Goal: Task Accomplishment & Management: Manage account settings

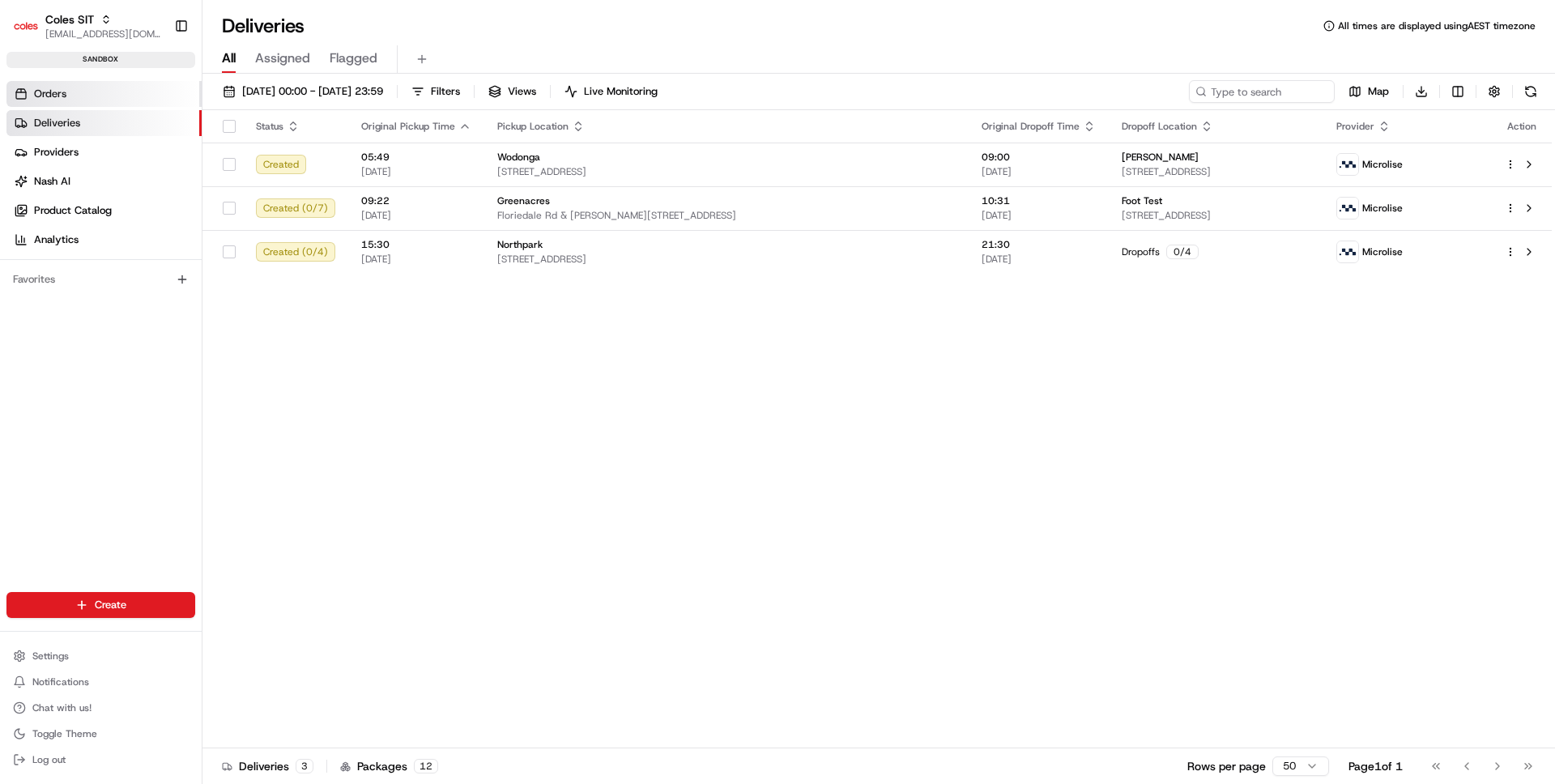
click at [72, 96] on link "Orders" at bounding box center [104, 94] width 195 height 25
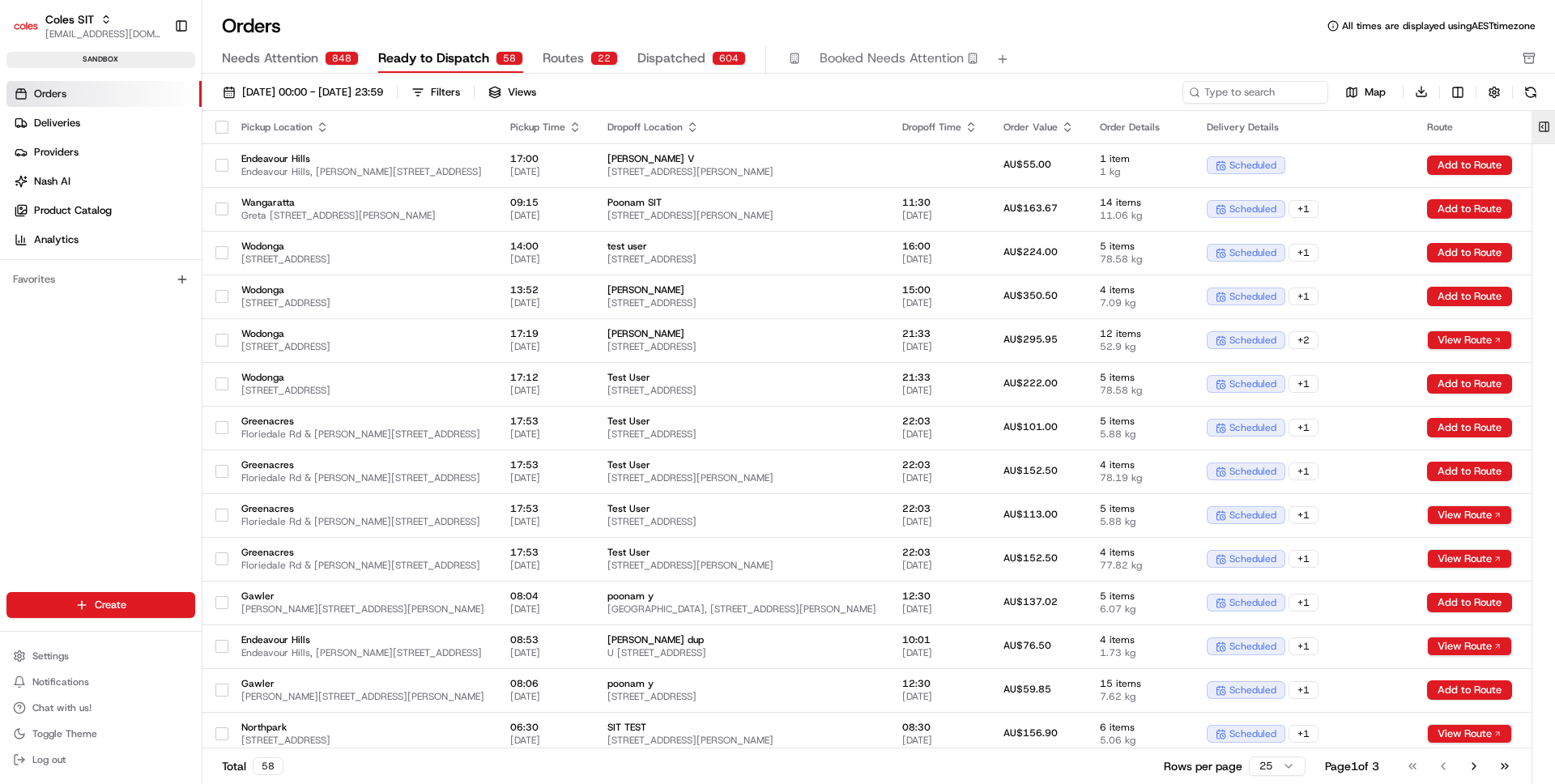
click at [1543, 124] on button at bounding box center [1543, 126] width 26 height 32
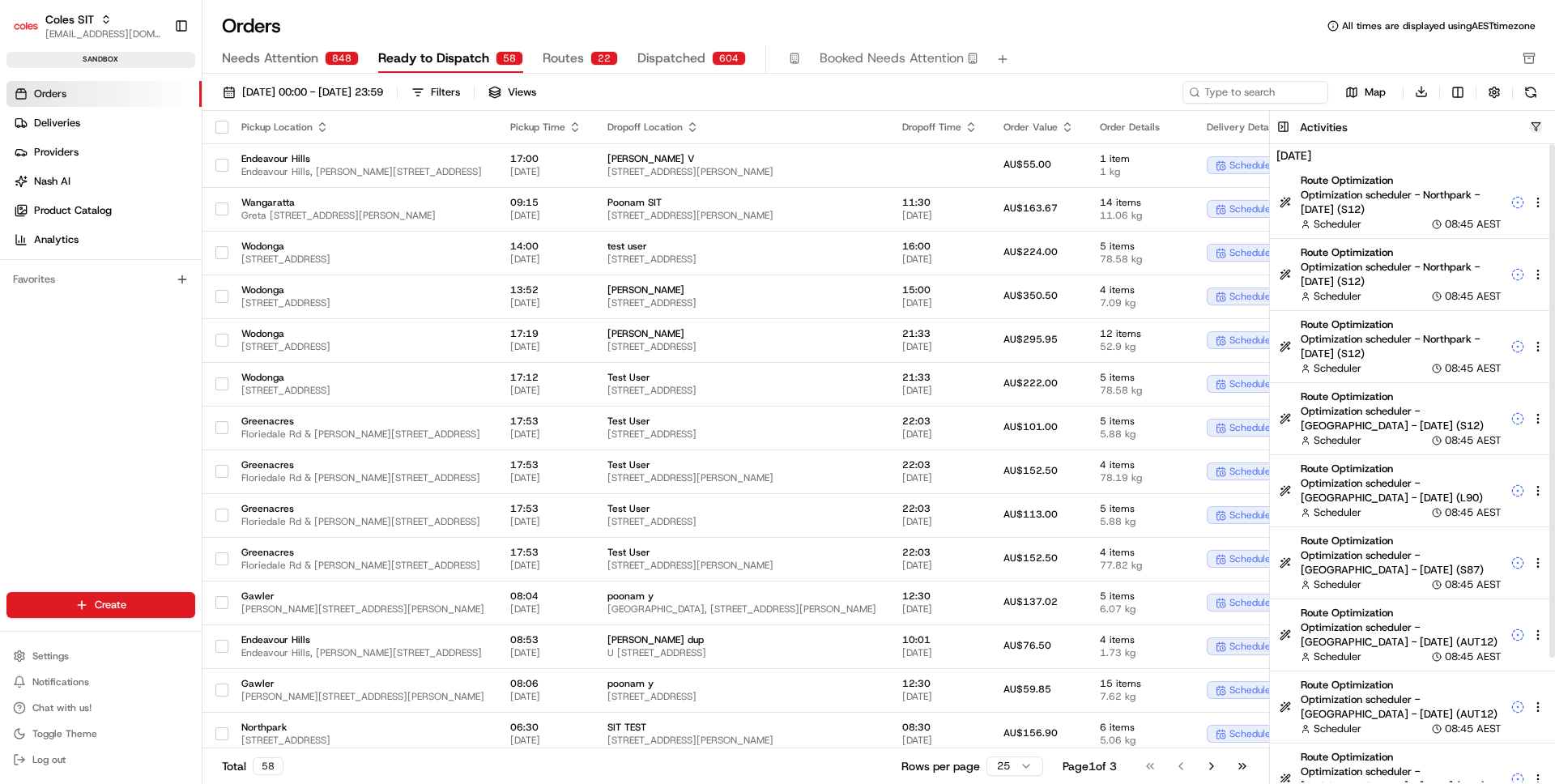
click at [1533, 121] on button "button" at bounding box center [1535, 126] width 12 height 12
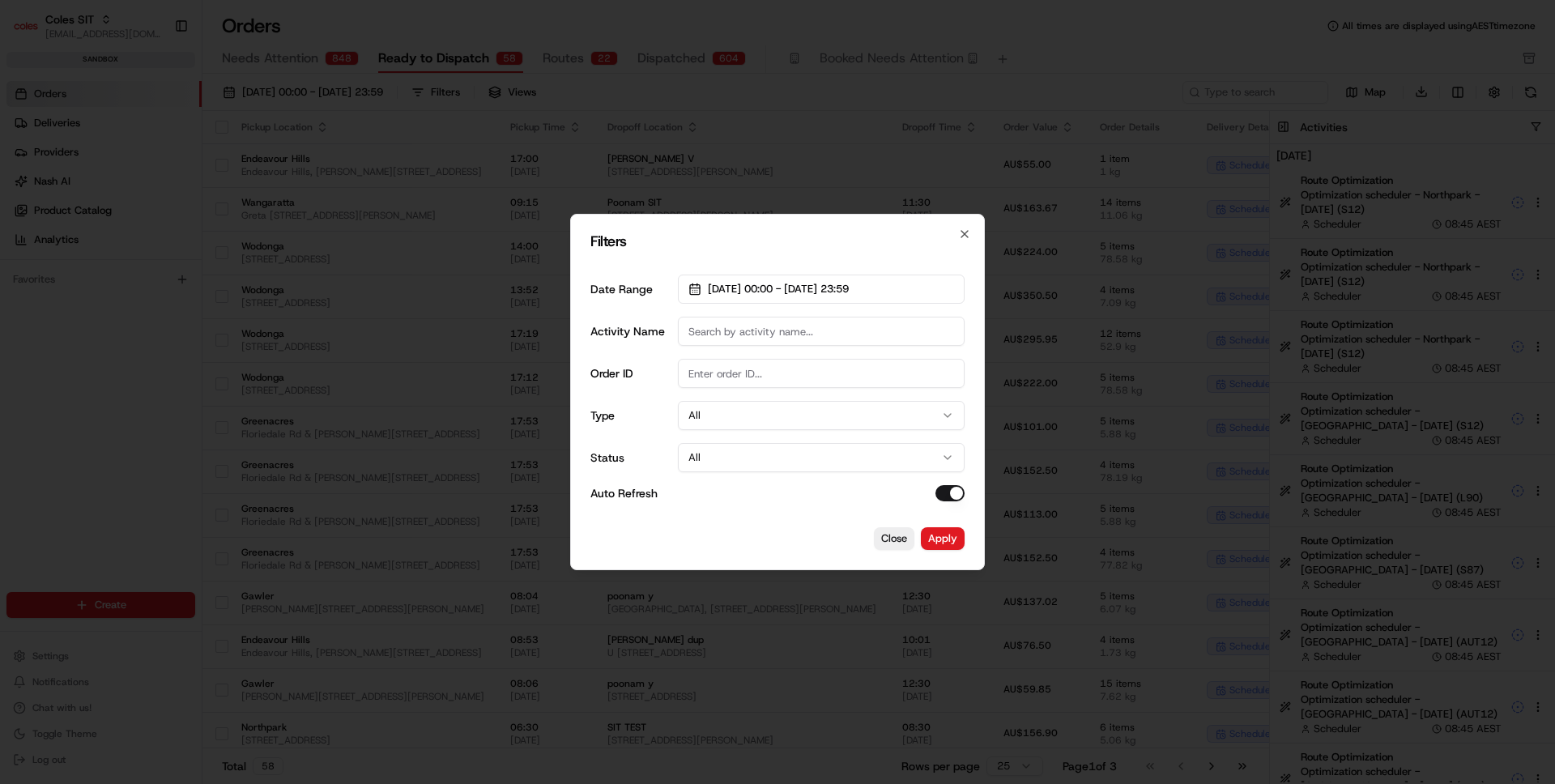
click at [766, 420] on button "All" at bounding box center [821, 415] width 287 height 29
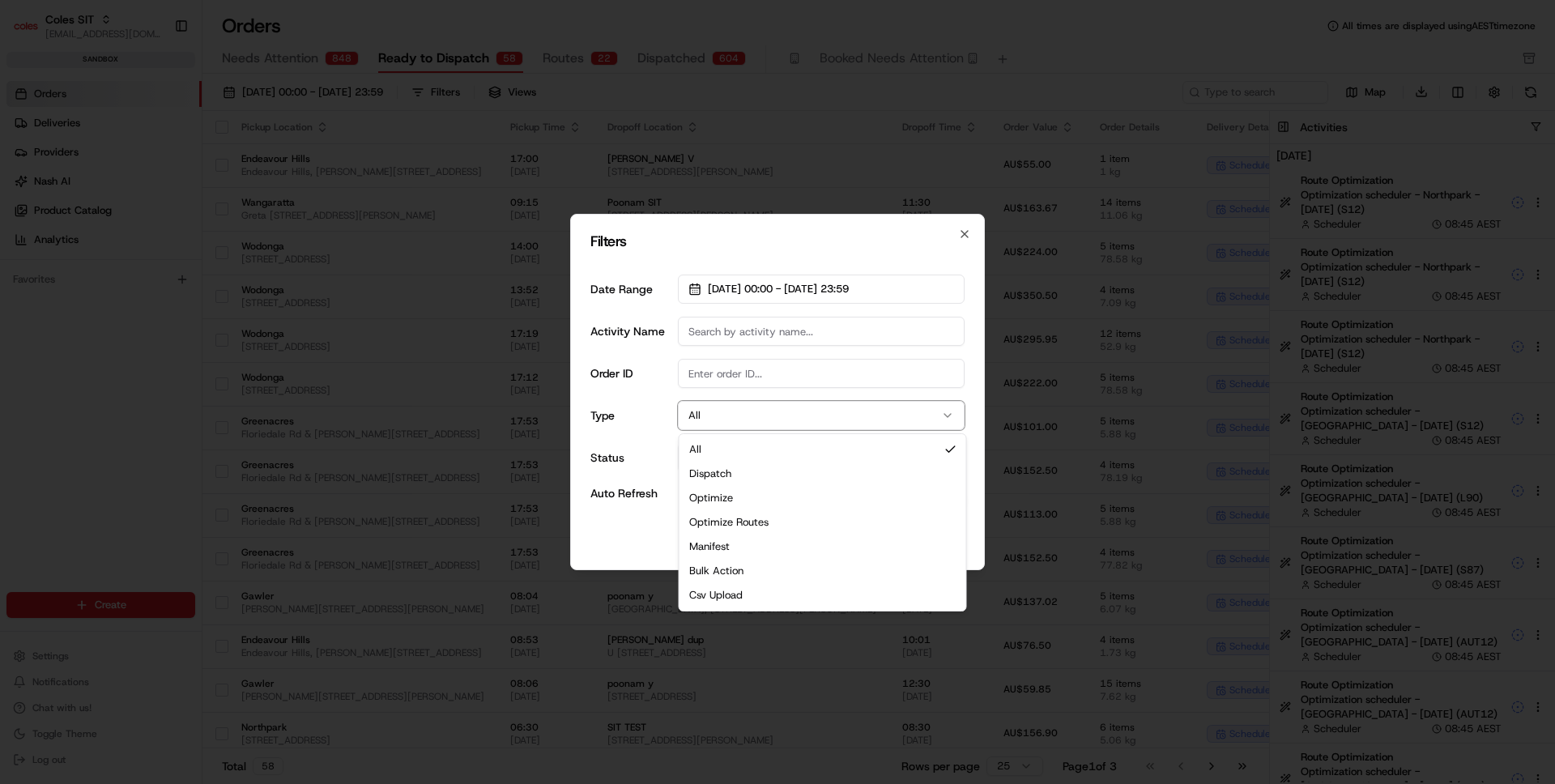
click at [627, 487] on label "Auto Refresh" at bounding box center [624, 493] width 68 height 12
click at [935, 485] on button "Auto Refresh" at bounding box center [950, 492] width 29 height 17
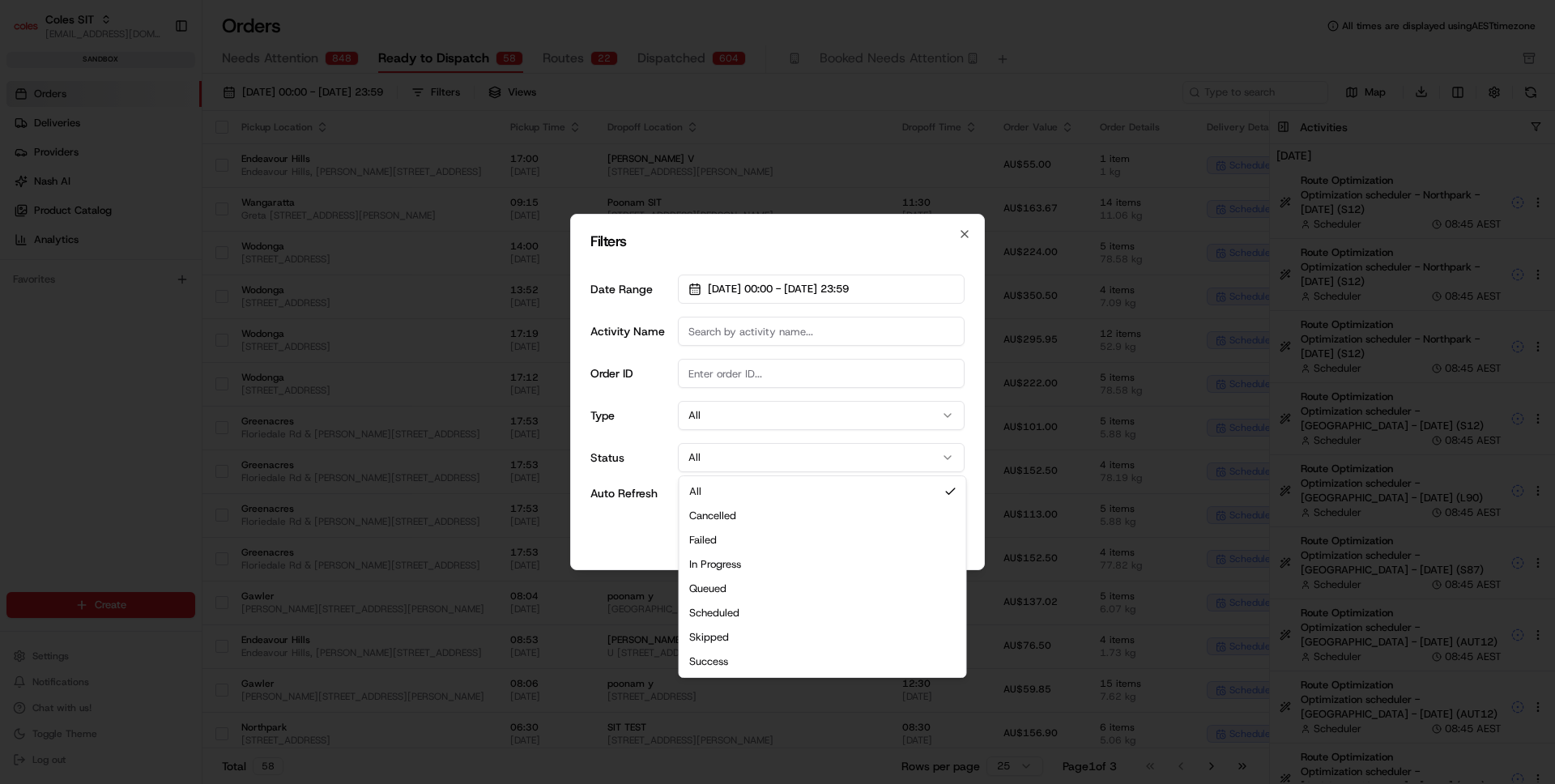
click at [699, 467] on button "All" at bounding box center [821, 457] width 287 height 29
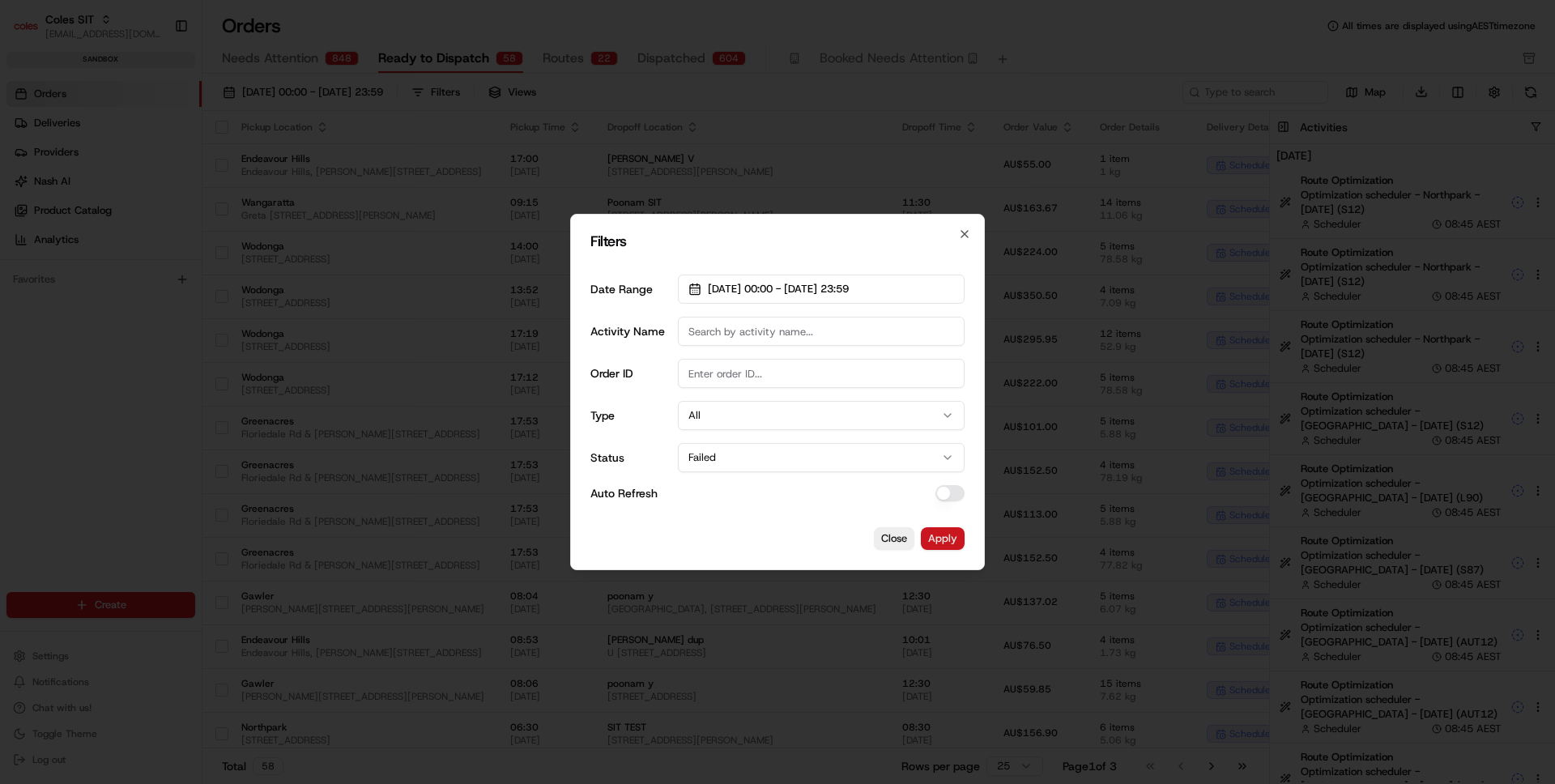
click at [947, 542] on button "Apply" at bounding box center [942, 537] width 44 height 23
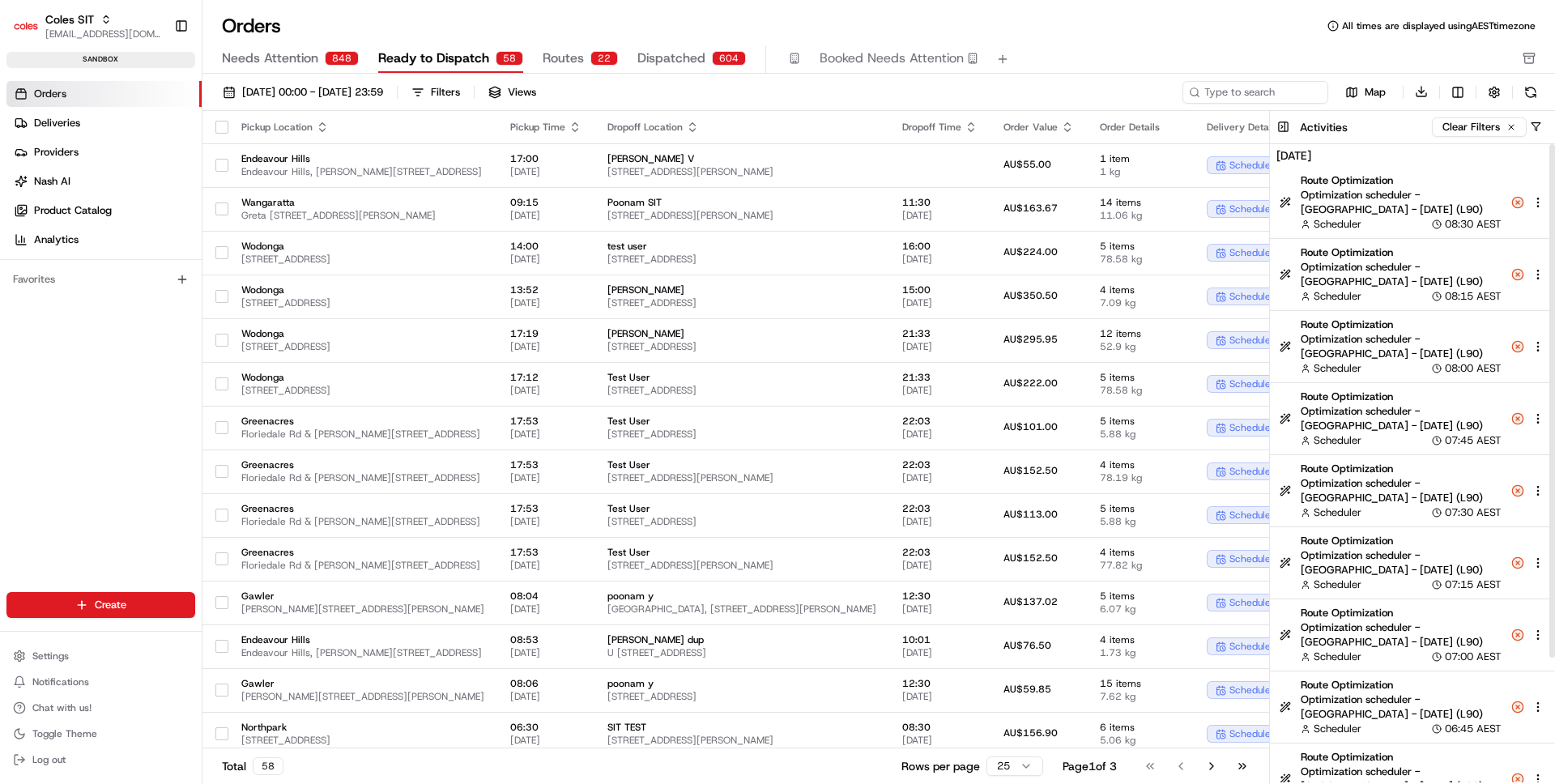
click at [1417, 219] on div "Scheduler 08:30 AEST" at bounding box center [1400, 224] width 201 height 15
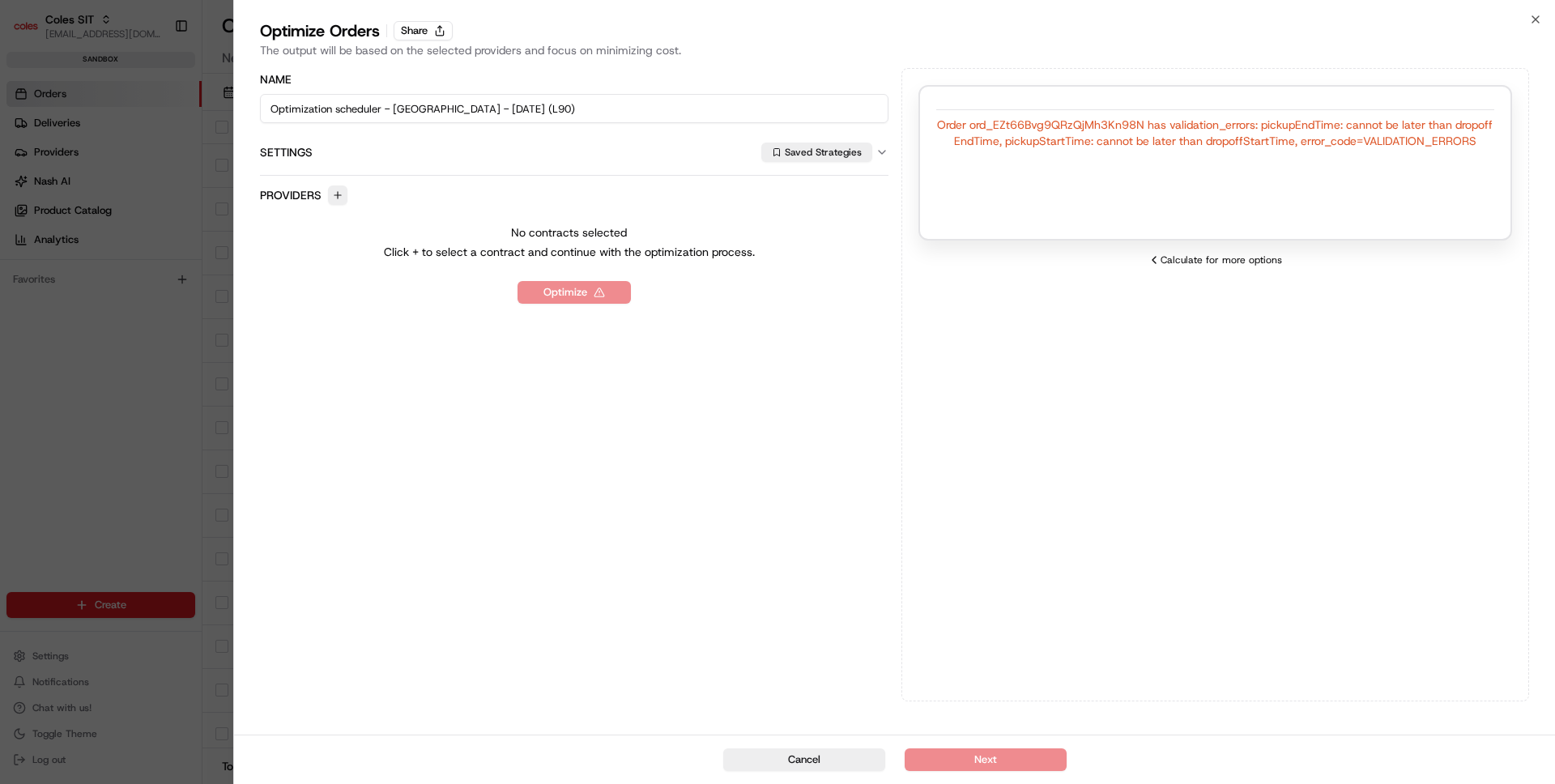
click at [1349, 110] on div at bounding box center [1215, 110] width 559 height 1
click at [1326, 136] on div "Order ord_EZt66Bvg9QRzQjMh3Kn98N has validation_errors: pickupEndTime: cannot b…" at bounding box center [1215, 132] width 559 height 32
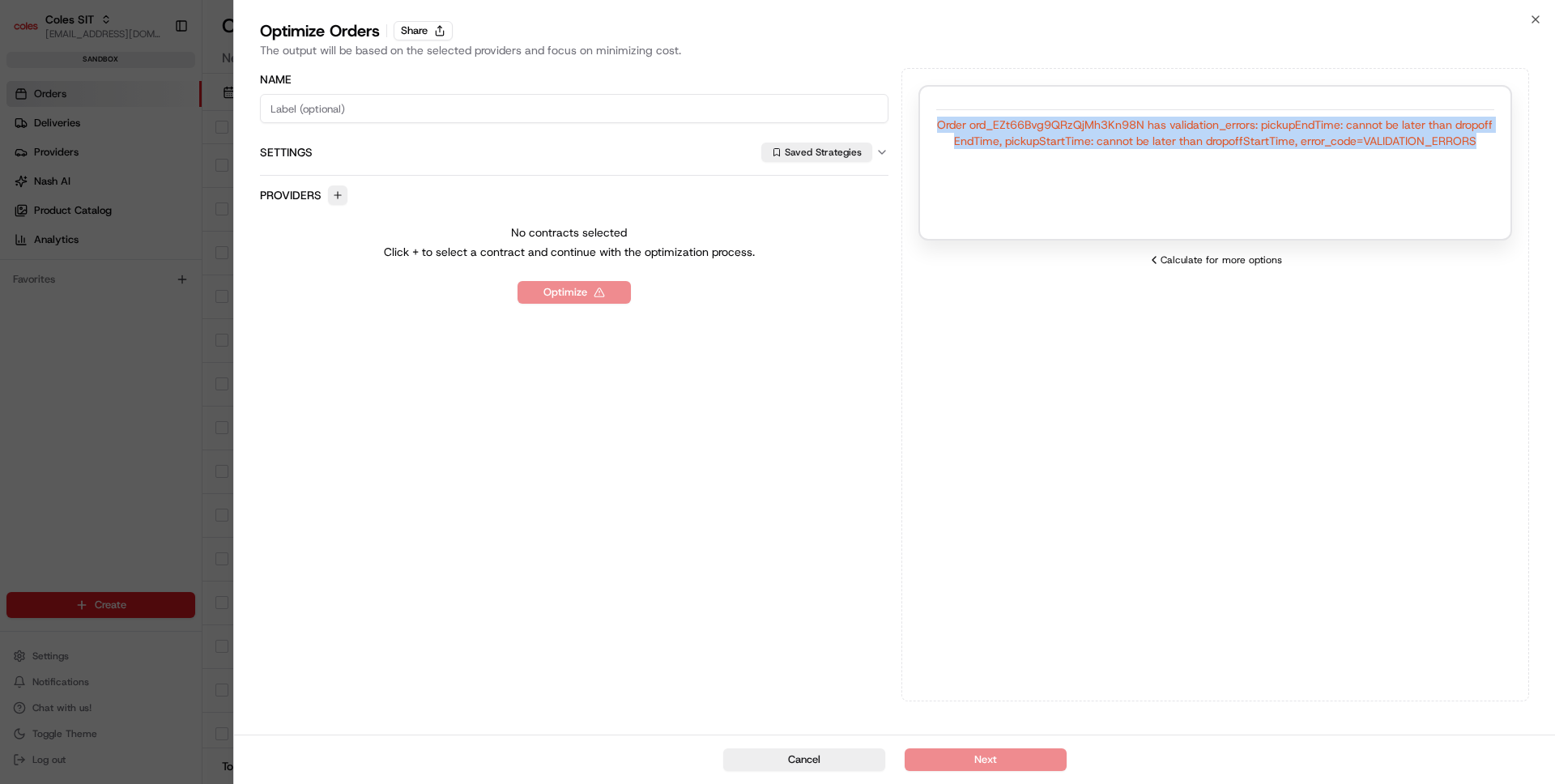
click at [1326, 136] on div "Order ord_EZt66Bvg9QRzQjMh3Kn98N has validation_errors: pickupEndTime: cannot b…" at bounding box center [1215, 132] width 559 height 32
copy div "Order ord_EZt66Bvg9QRzQjMh3Kn98N has validation_errors: pickupEndTime: cannot b…"
click at [1084, 124] on div "Order ord_EZt66Bvg9QRzQjMh3Kn98N has validation_errors: pickupEndTime: cannot b…" at bounding box center [1215, 132] width 559 height 32
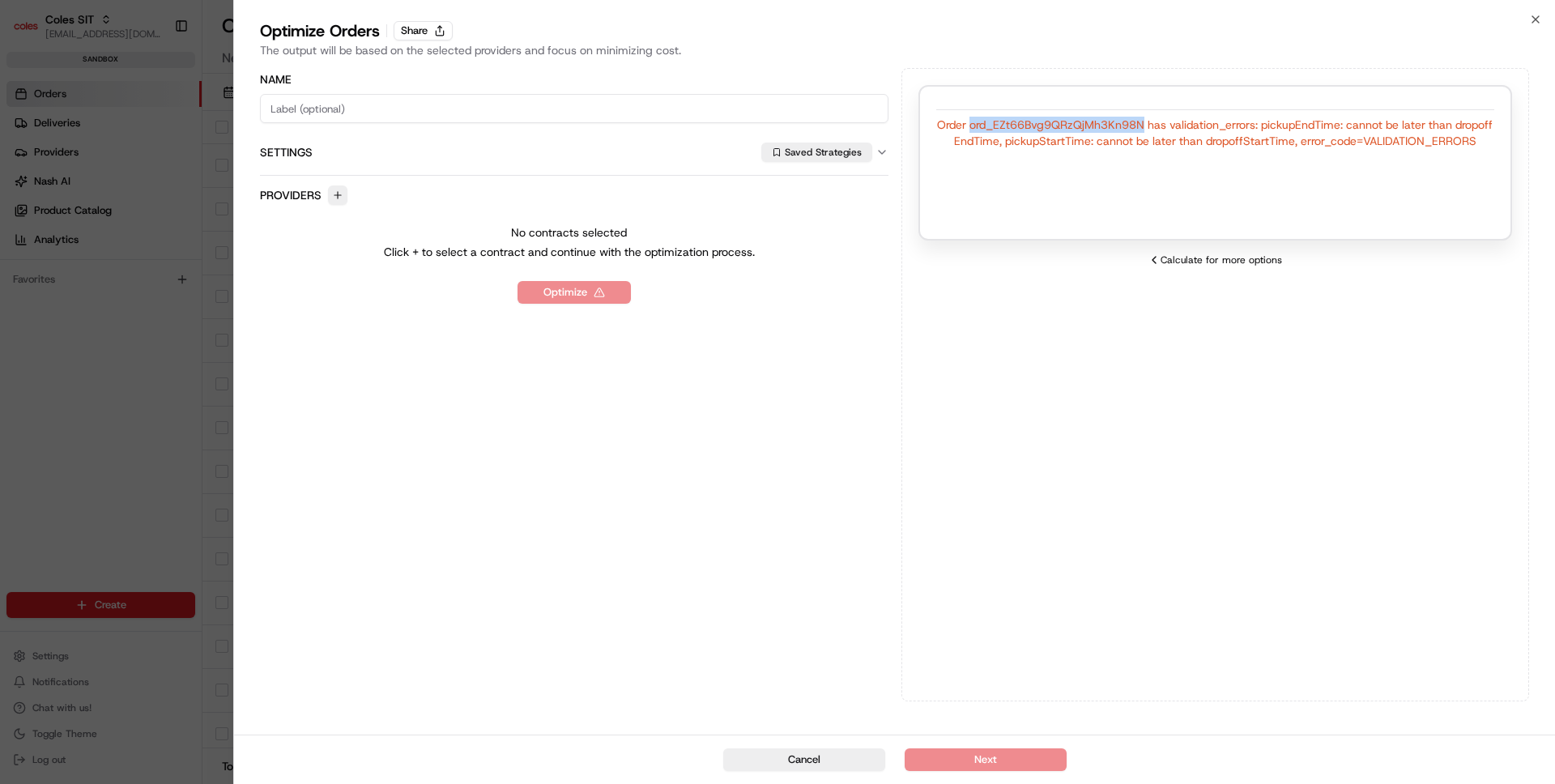
click at [1084, 124] on div "Order ord_EZt66Bvg9QRzQjMh3Kn98N has validation_errors: pickupEndTime: cannot b…" at bounding box center [1215, 132] width 559 height 32
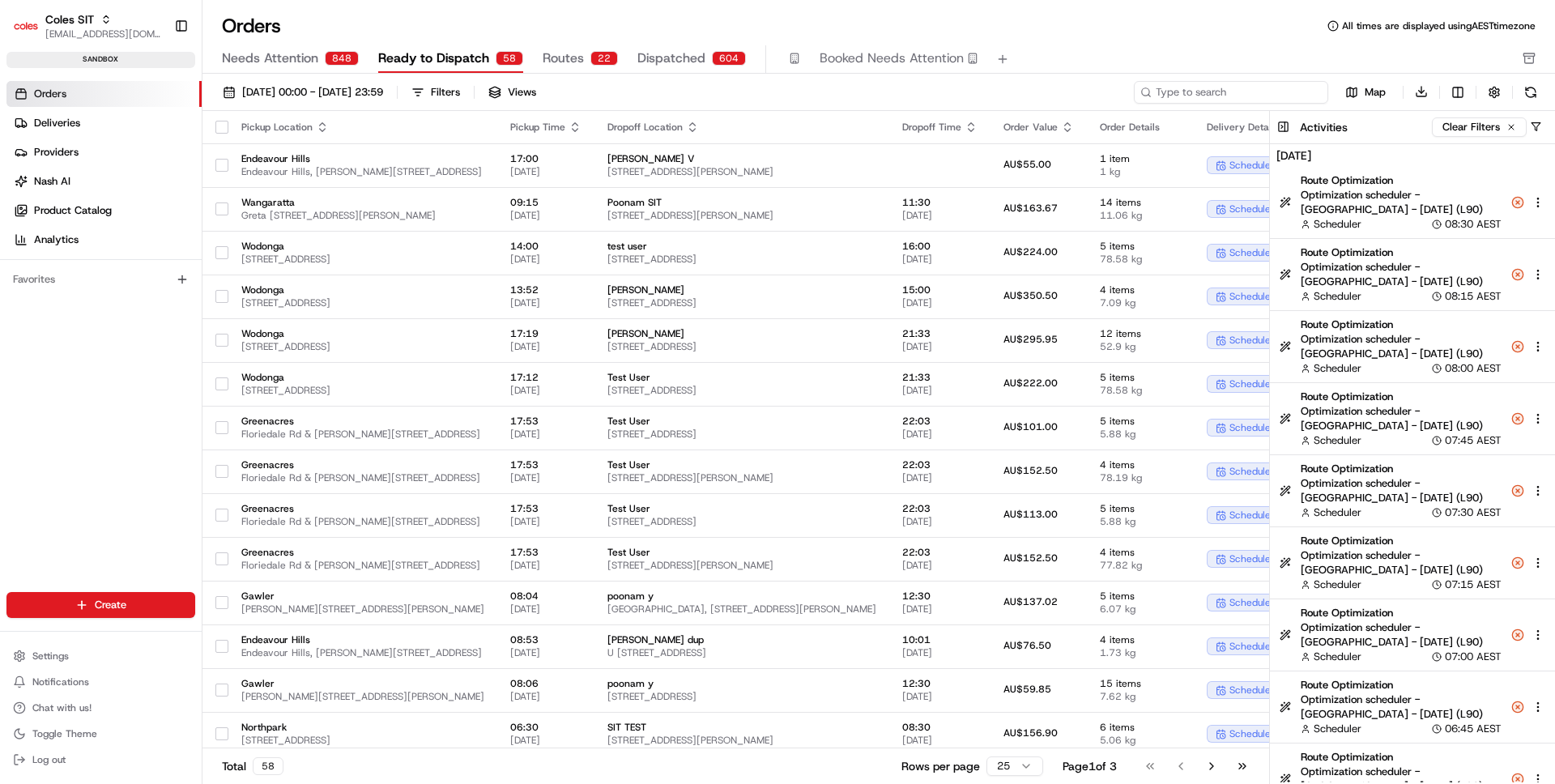
click at [1264, 84] on input at bounding box center [1231, 92] width 195 height 23
paste input "ord_EZt66Bvg9QRzQjMh3Kn98N"
type input "ord_EZt66Bvg9QRzQjMh3Kn98N"
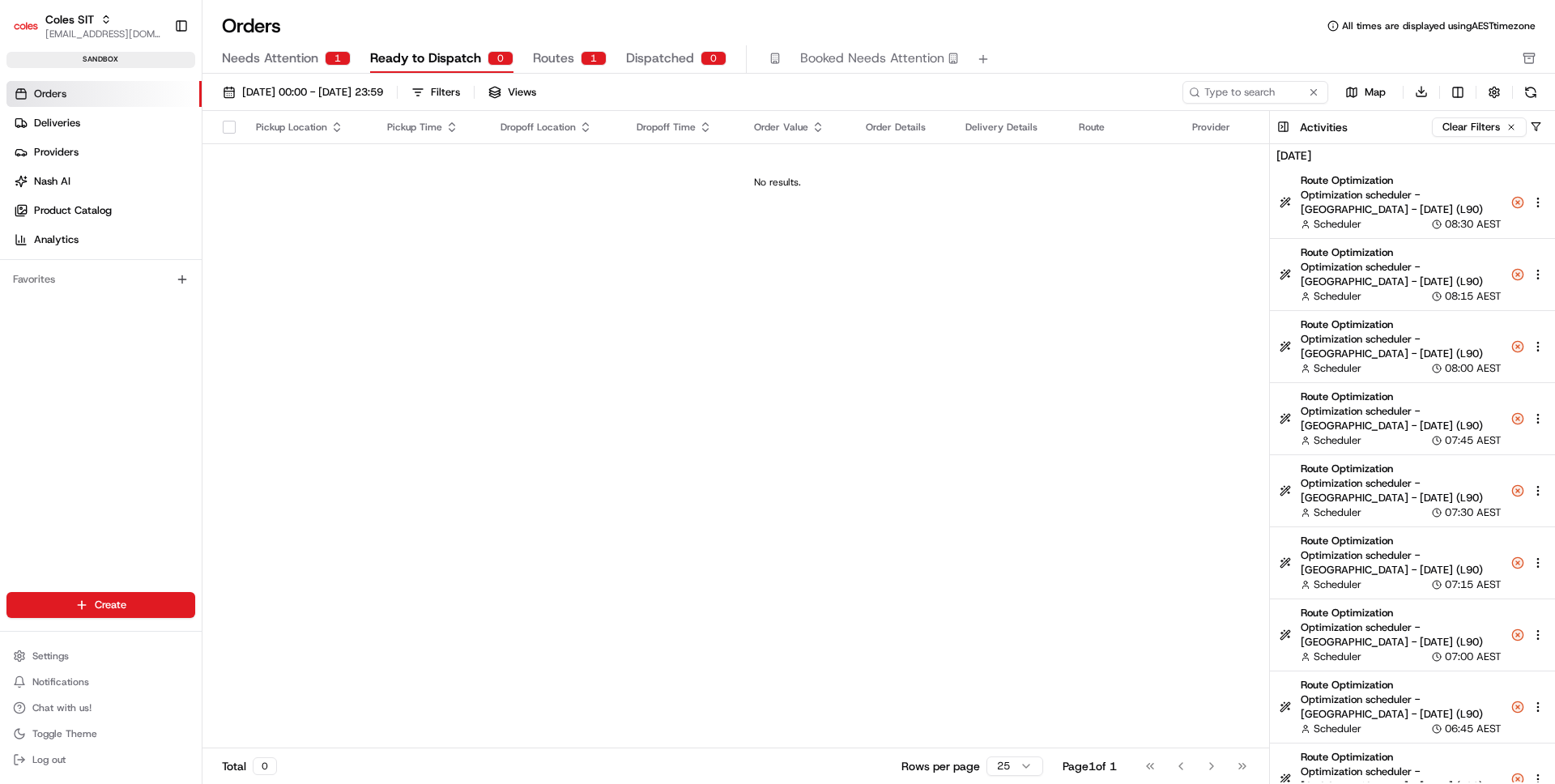
click at [309, 61] on span "Needs Attention" at bounding box center [270, 59] width 96 height 20
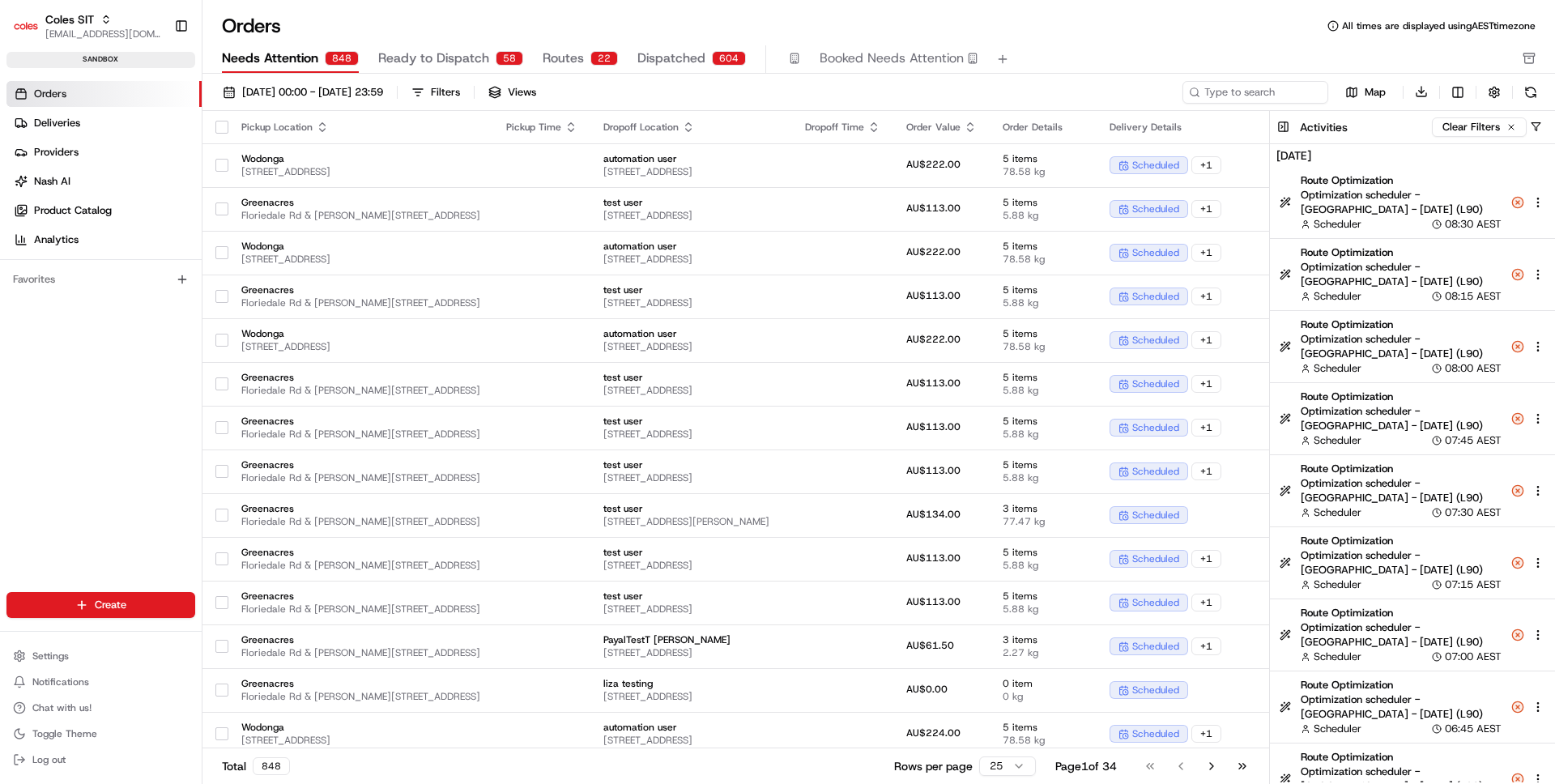
click at [1267, 77] on div "01/08/2025 00:00 - 31/08/2025 23:59 Filters Views Map Download Pickup Location …" at bounding box center [878, 434] width 1352 height 721
click at [1267, 85] on input at bounding box center [1231, 92] width 195 height 23
paste input "ord_EZt66Bvg9QRzQjMh3Kn98N"
type input "ord_EZt66Bvg9QRzQjMh3Kn98N"
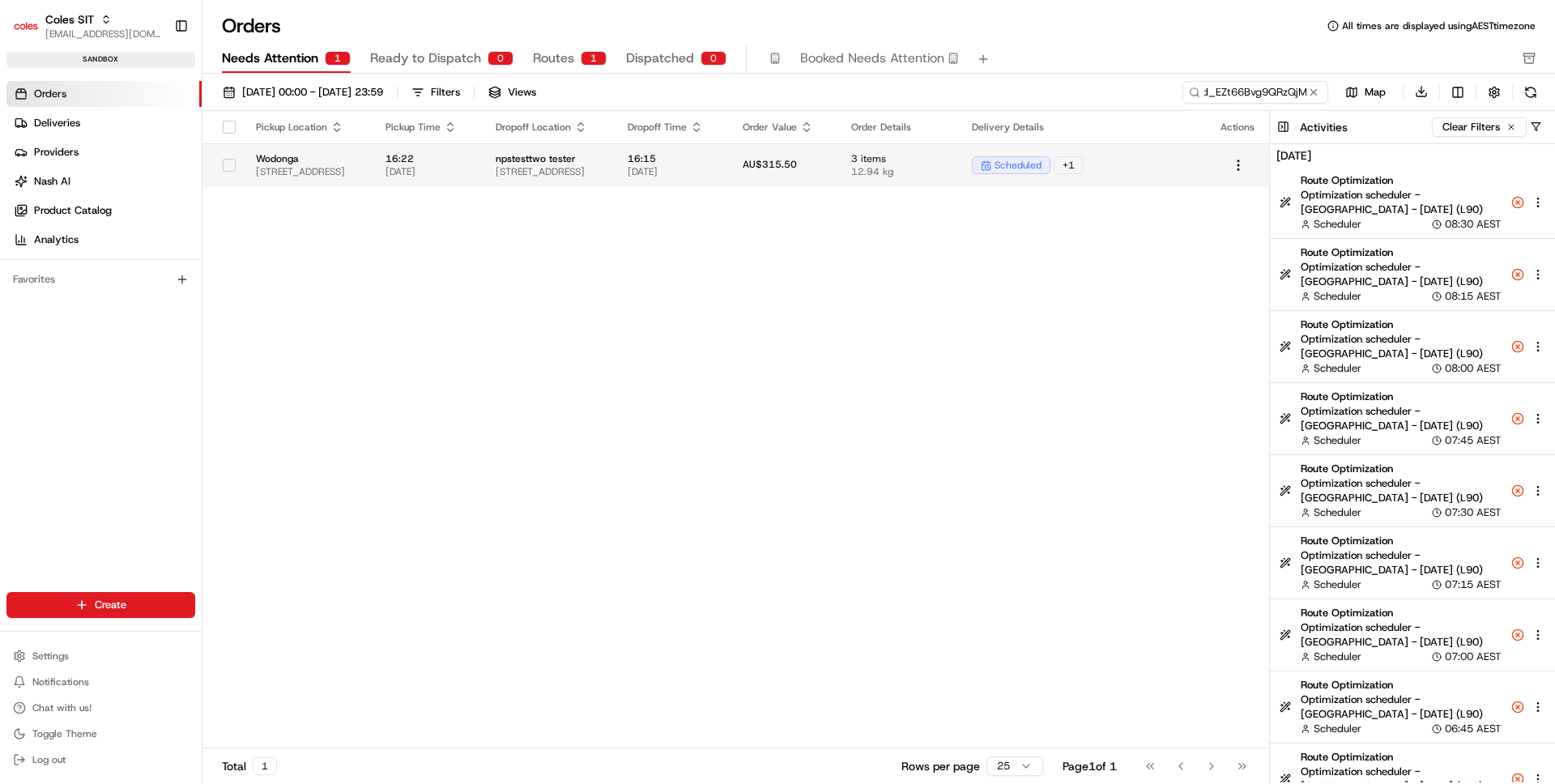
click at [602, 173] on span "[STREET_ADDRESS]" at bounding box center [548, 171] width 107 height 13
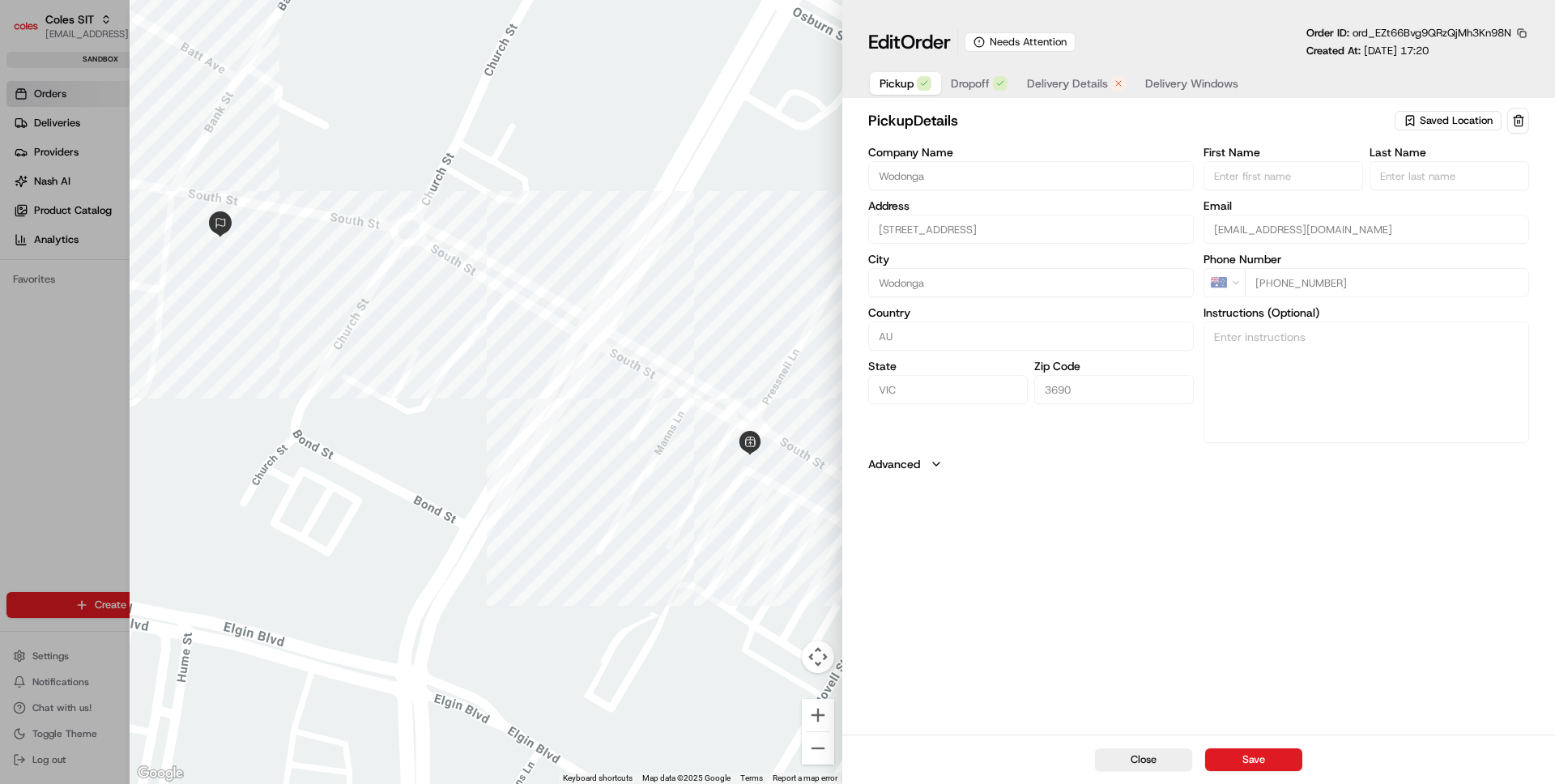
click at [1096, 84] on span "Delivery Details" at bounding box center [1067, 83] width 81 height 17
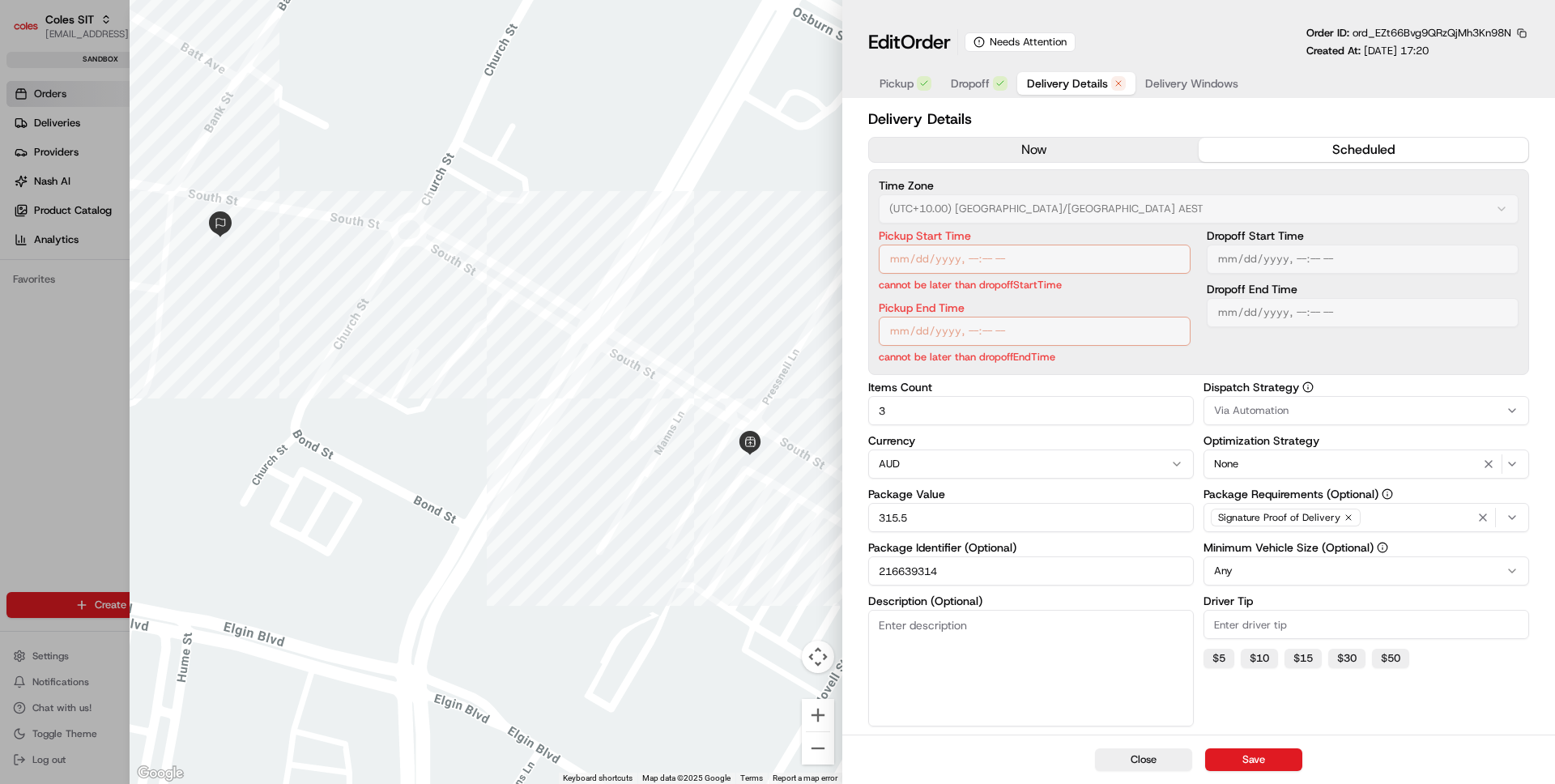
type input "1"
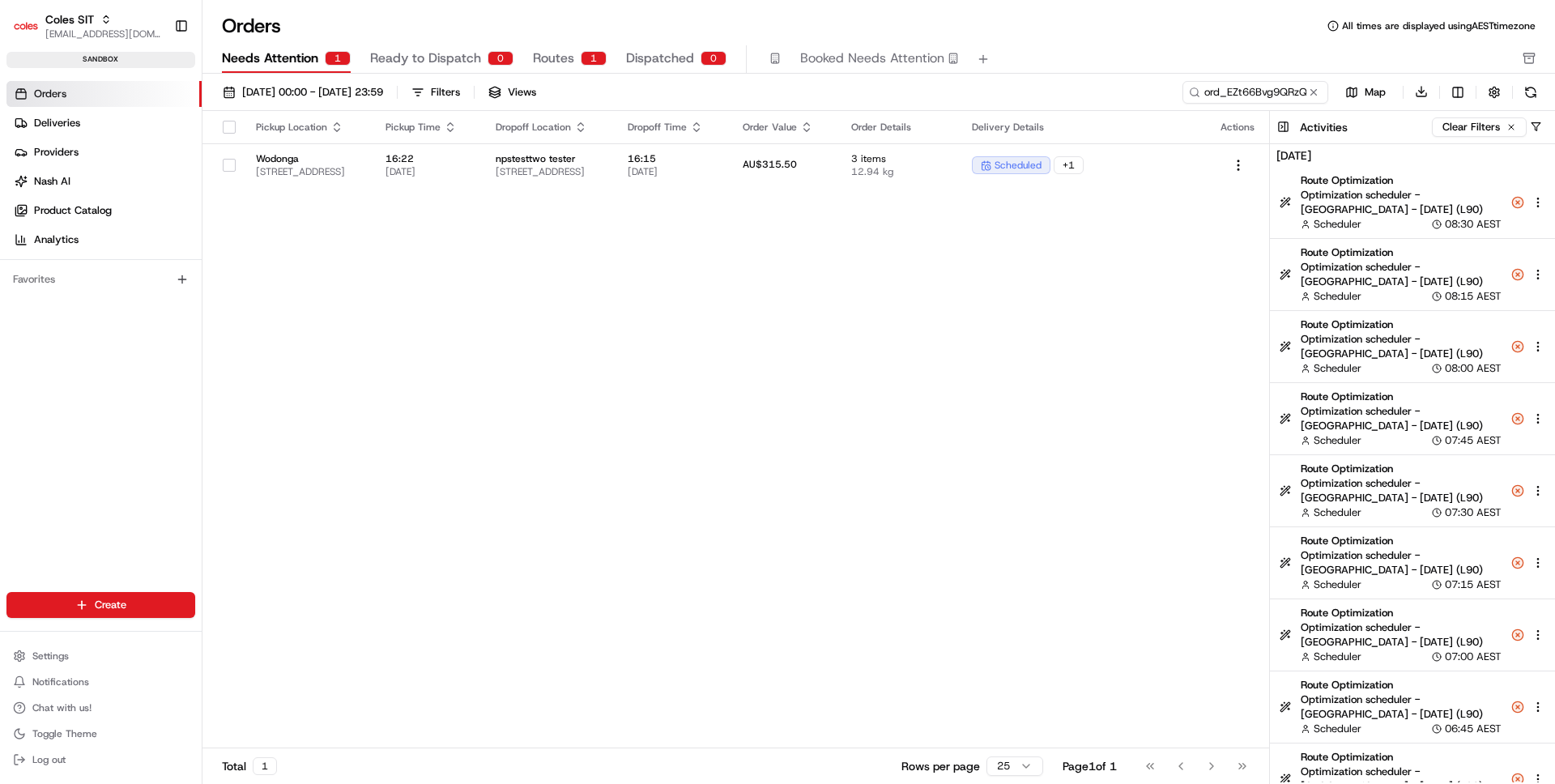
click at [584, 57] on button "Routes 1" at bounding box center [569, 59] width 73 height 27
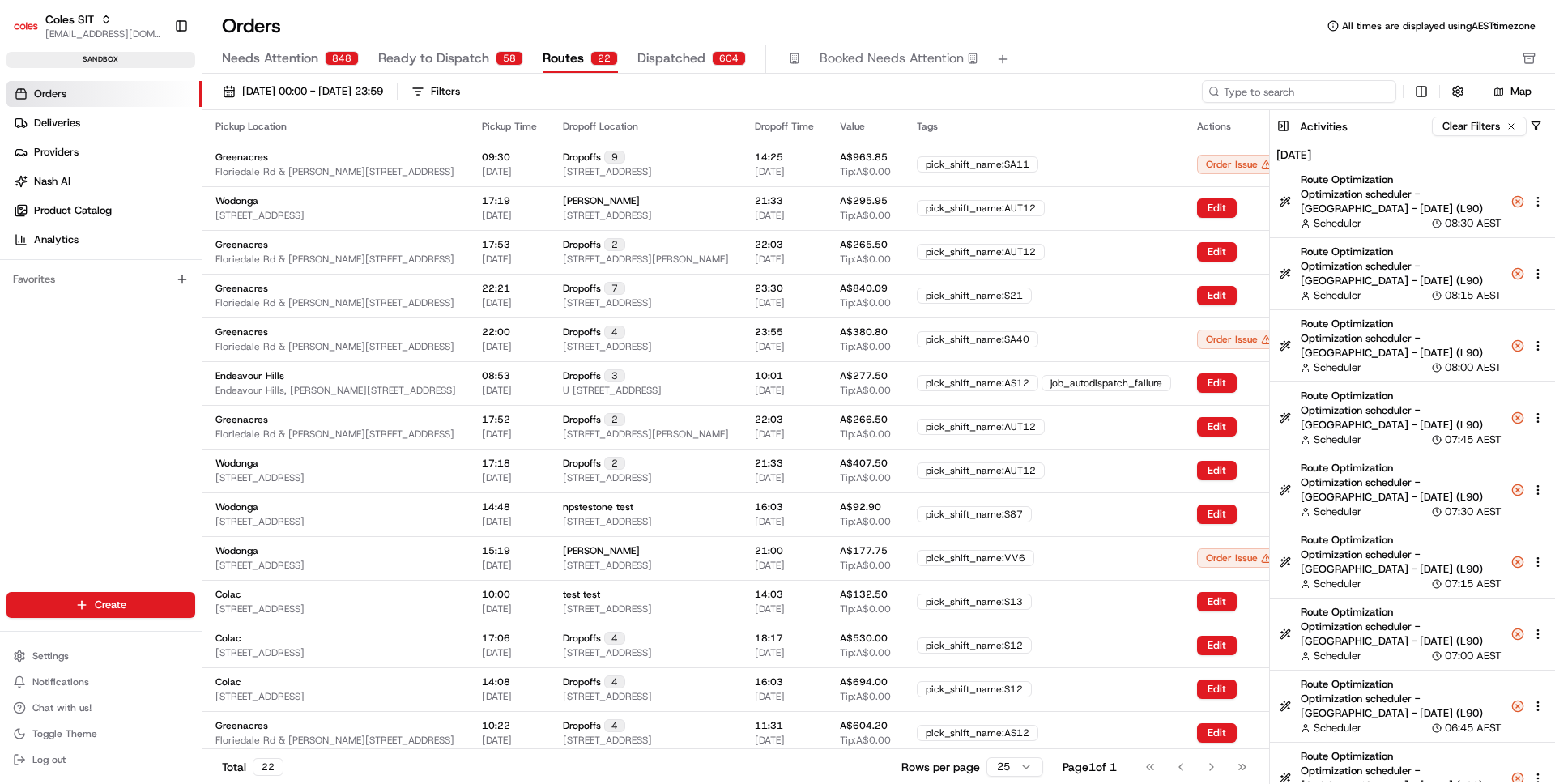
click at [1335, 94] on input at bounding box center [1298, 91] width 195 height 23
paste input "ord_EZt66Bvg9QRzQjMh3Kn98N"
type input "ord_EZt66Bvg9QRzQjMh3Kn98N"
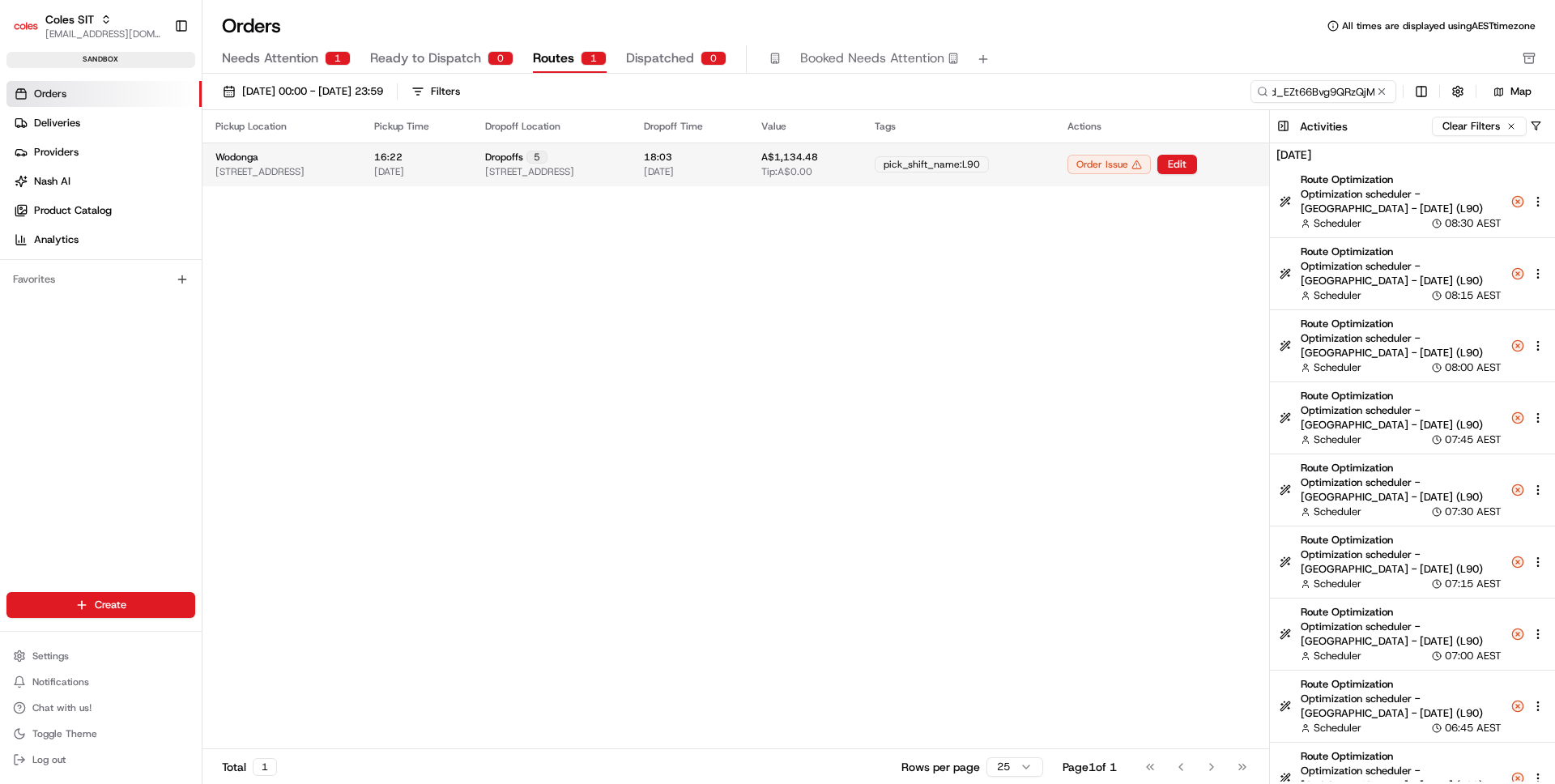
click at [813, 176] on span "Tip: A$0.00" at bounding box center [787, 171] width 51 height 13
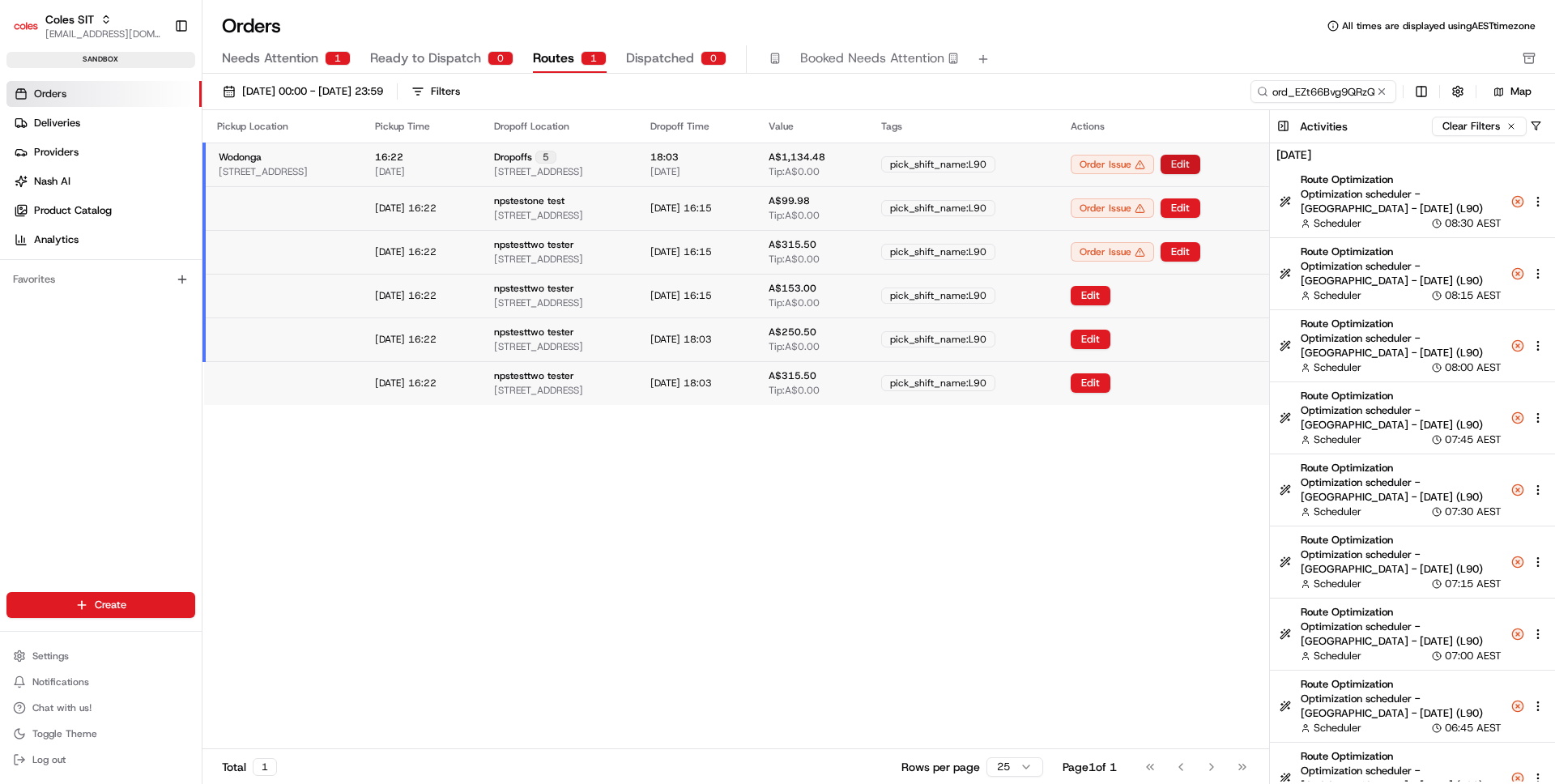
click at [1201, 166] on button "Edit" at bounding box center [1180, 164] width 40 height 20
click at [625, 161] on div "Dropoffs 5 23-25 South St, WODONGA, VIC 3690, AU" at bounding box center [559, 164] width 130 height 27
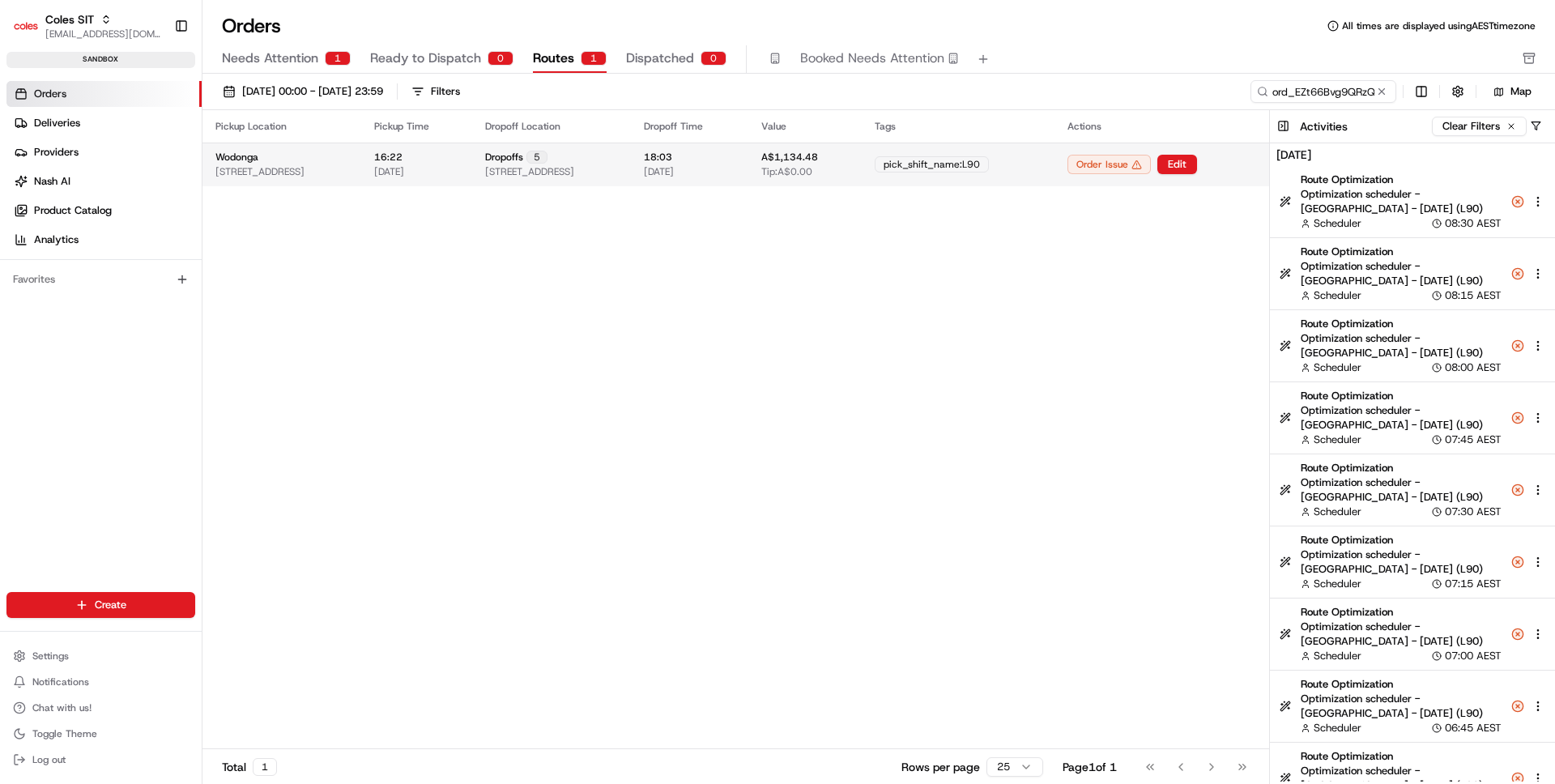
click at [618, 161] on div "Dropoffs 5 23-25 South St, WODONGA, VIC 3690, AU" at bounding box center [551, 164] width 133 height 27
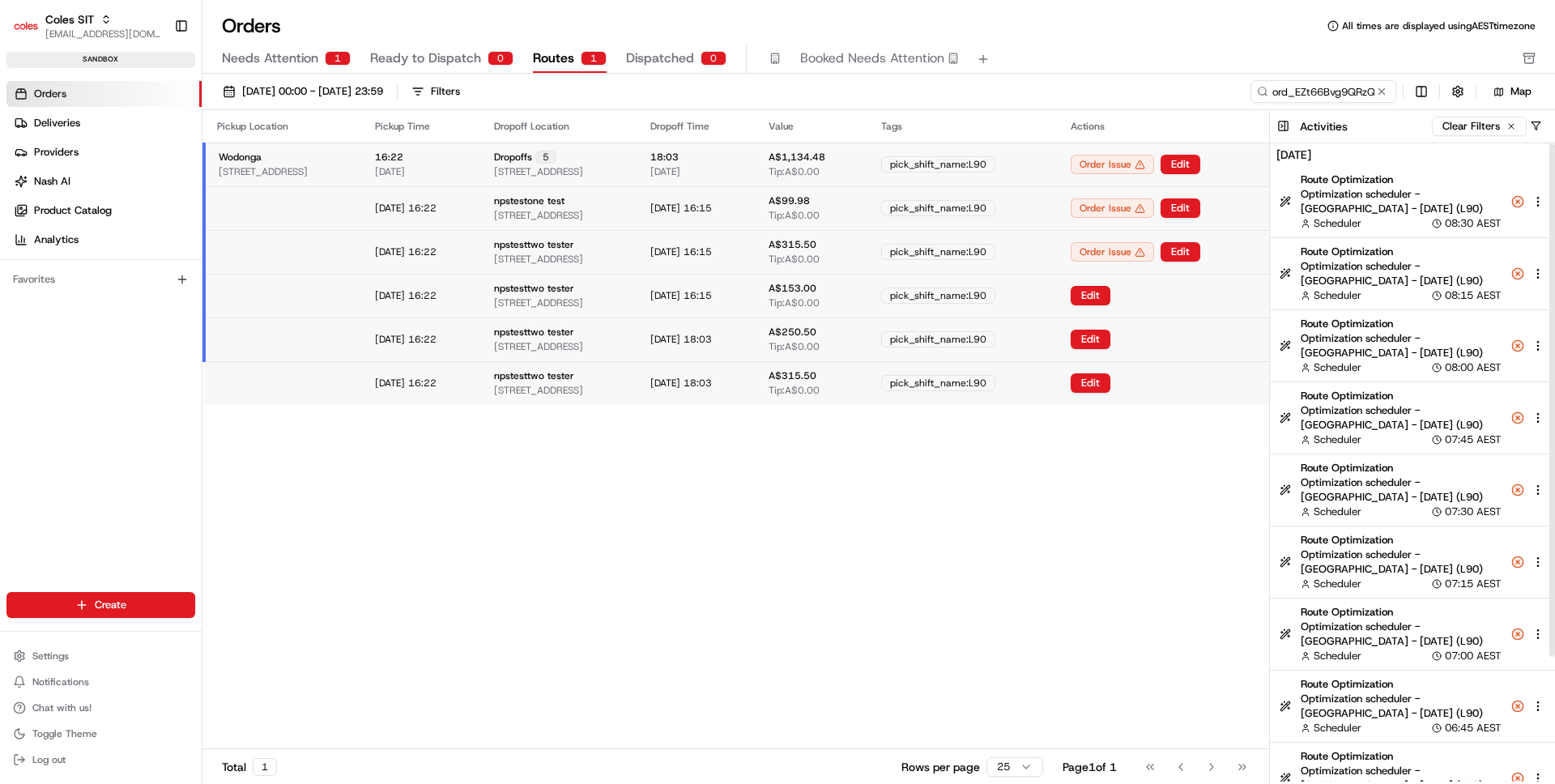
click at [1053, 558] on div "Pickup Location Pickup Time Dropoff Location Dropoff Time Value Tags Actions Wo…" at bounding box center [735, 429] width 1066 height 638
click at [1050, 637] on div "Pickup Location Pickup Time Dropoff Location Dropoff Time Value Tags Actions Wo…" at bounding box center [735, 429] width 1066 height 638
click at [815, 488] on div "Pickup Location Pickup Time Dropoff Location Dropoff Time Value Tags Actions Wo…" at bounding box center [735, 429] width 1066 height 638
click at [1201, 166] on button "Edit" at bounding box center [1180, 164] width 40 height 20
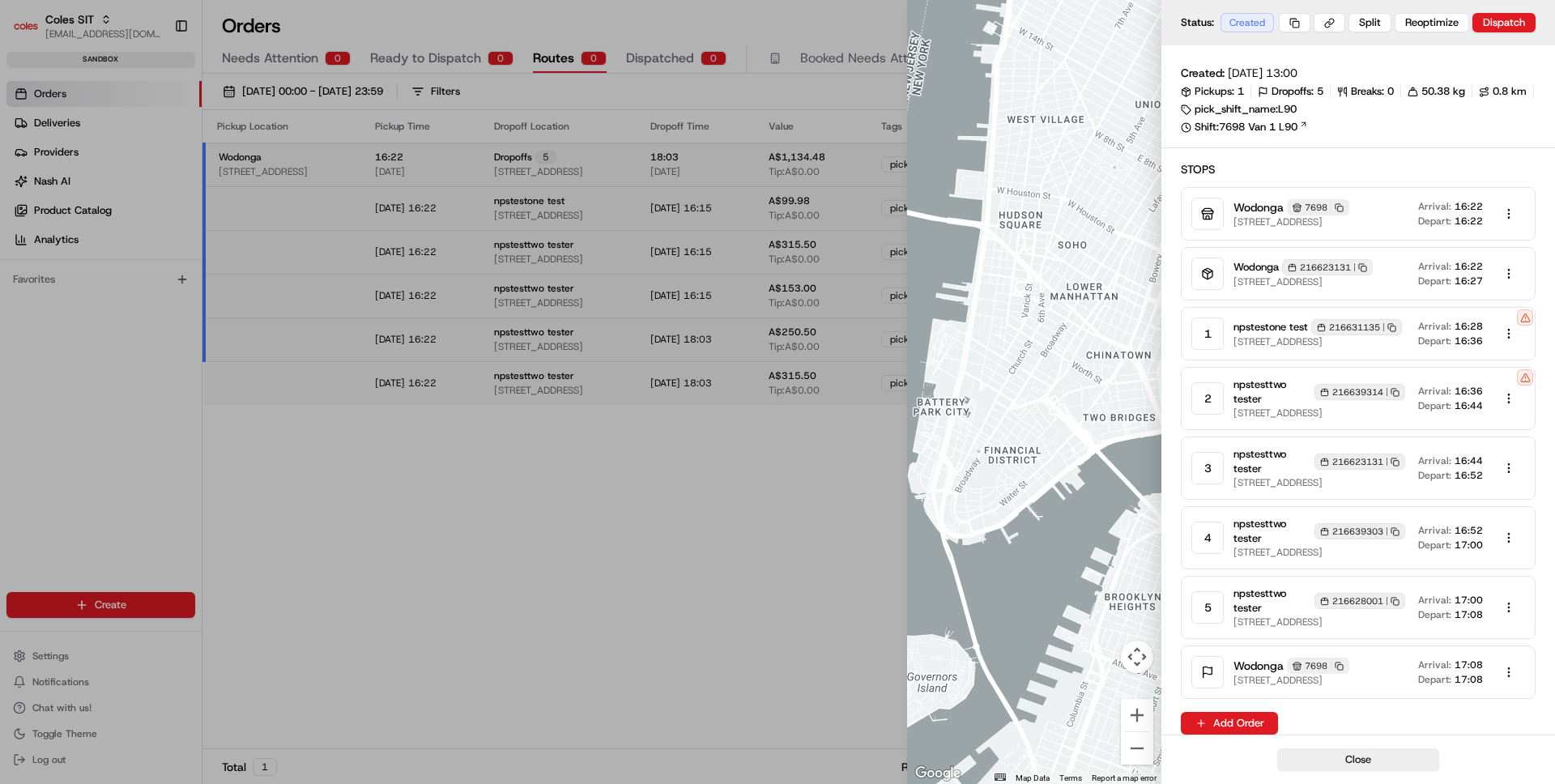
click at [1420, 202] on div "Wodonga 7698 Copy 7698 1-13 South St, Wodonga VIC 3690, Australia Arrival: 16:2…" at bounding box center [1380, 213] width 292 height 32
click at [1331, 21] on button at bounding box center [1330, 23] width 31 height 20
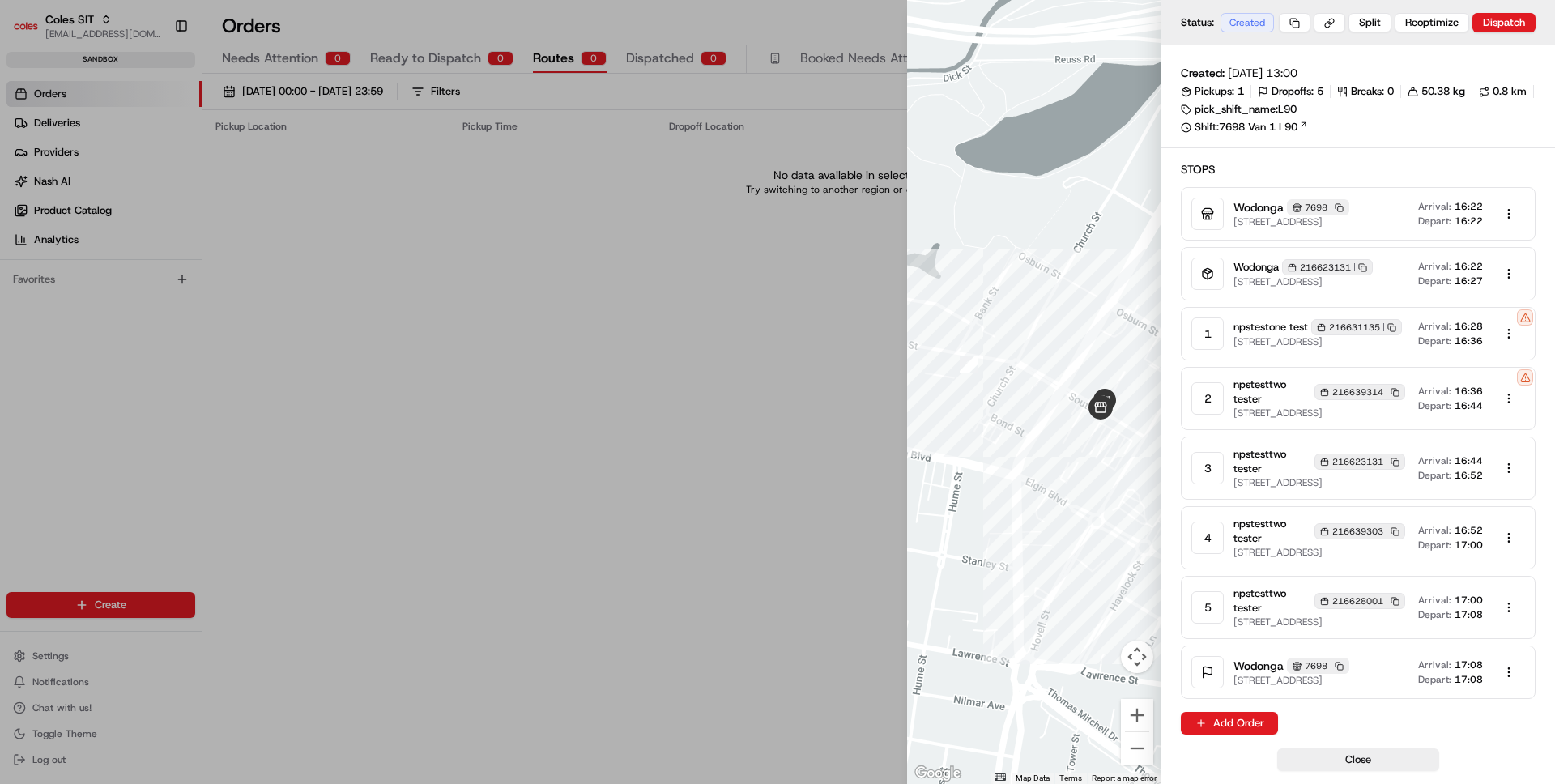
click at [1263, 130] on link "Shift: 7698 Van 1 L90" at bounding box center [1358, 126] width 354 height 15
click at [1332, 16] on button at bounding box center [1330, 23] width 31 height 20
click at [659, 552] on div at bounding box center [778, 392] width 1555 height 784
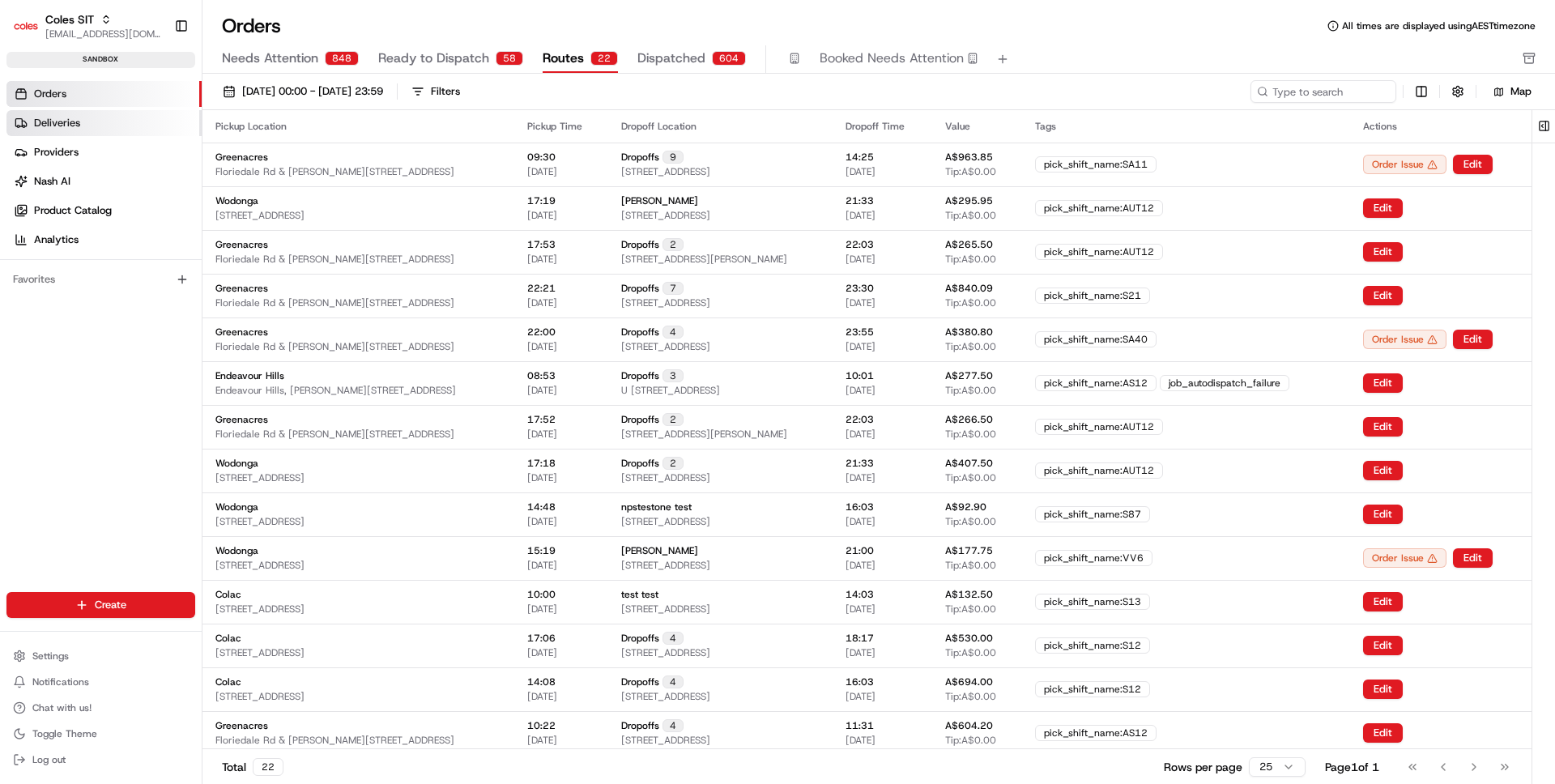
click at [111, 112] on link "Deliveries" at bounding box center [104, 122] width 195 height 25
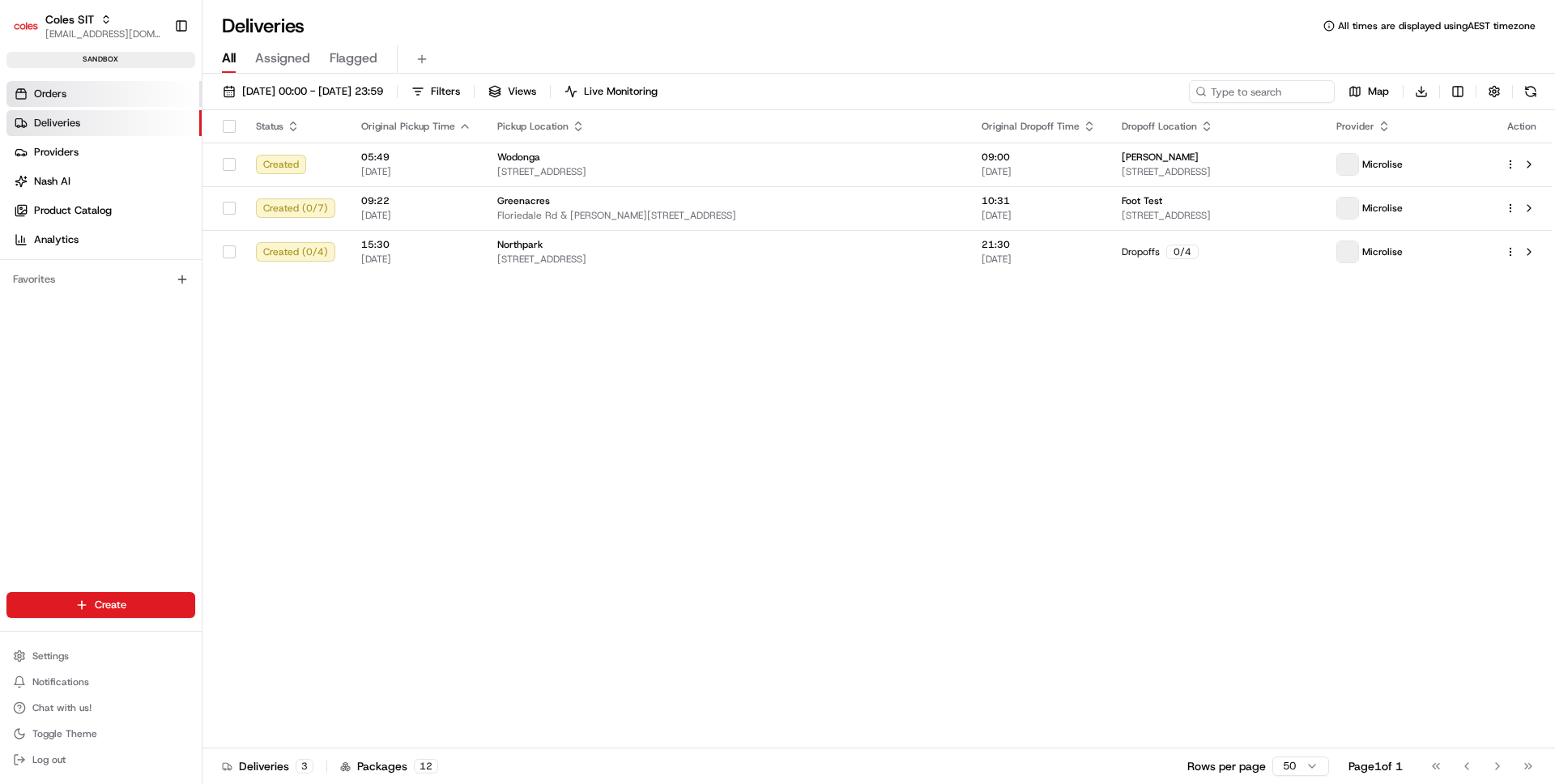
click at [107, 96] on link "Orders" at bounding box center [104, 94] width 195 height 25
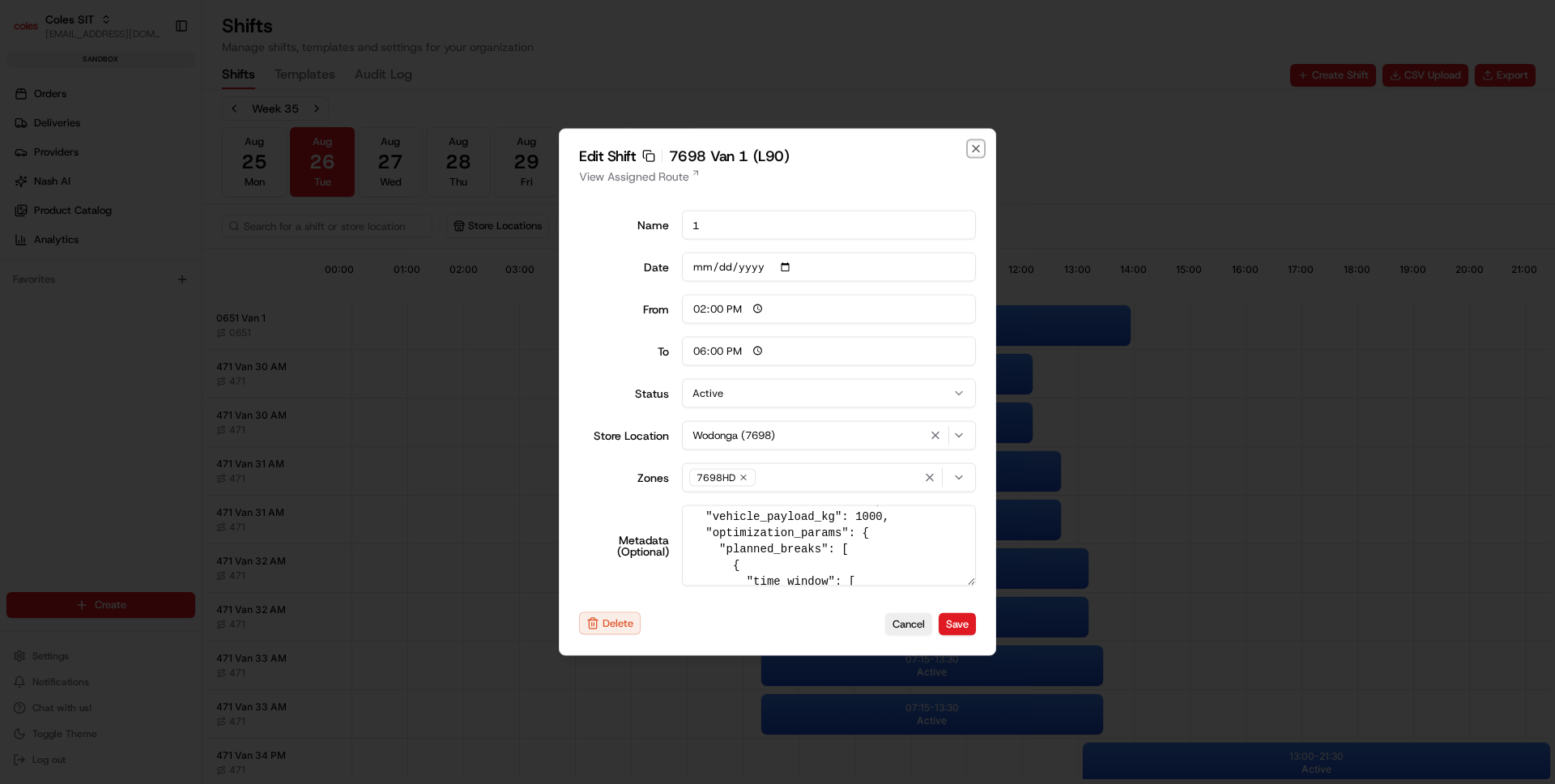
scroll to position [54, 0]
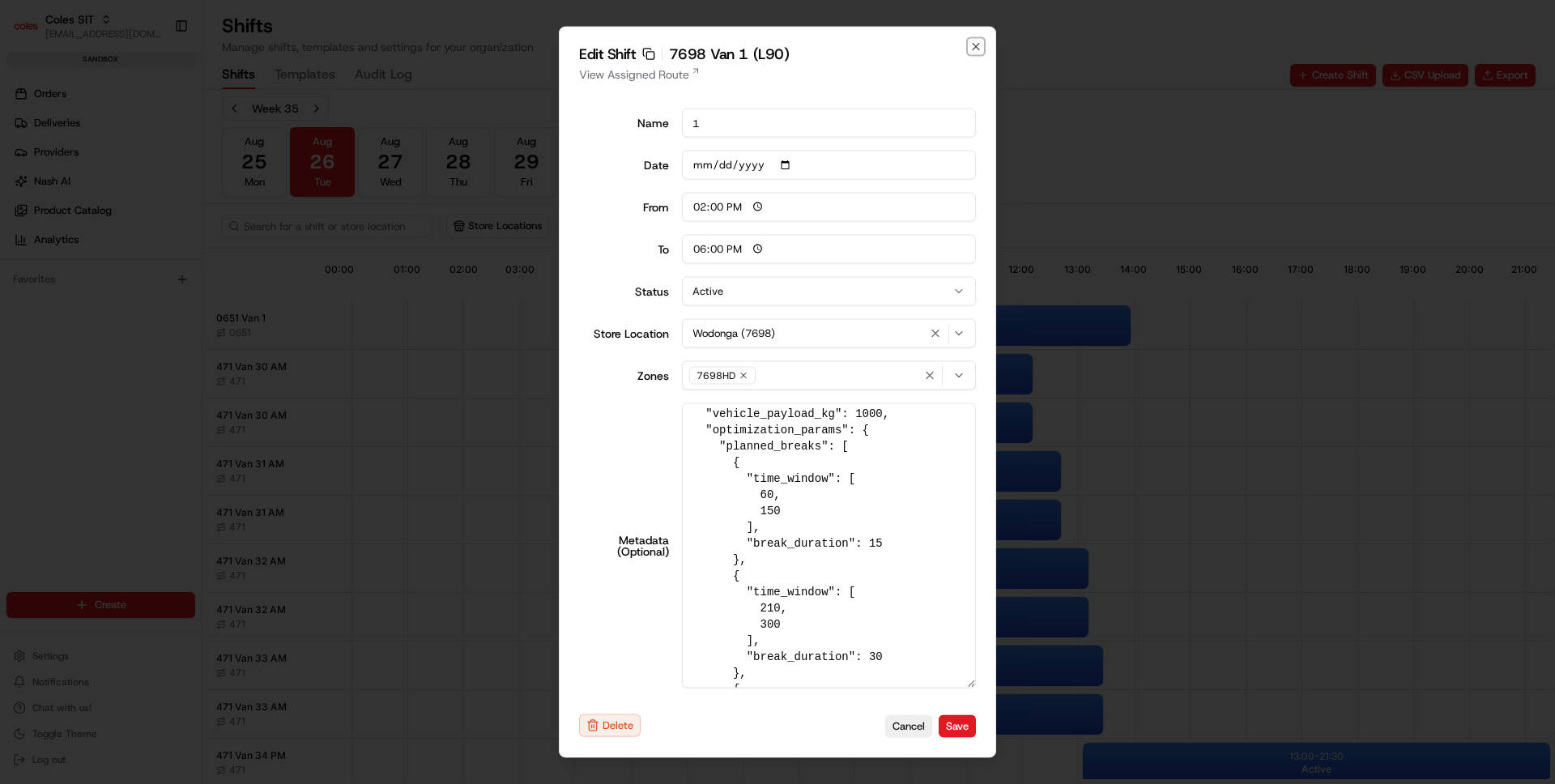
drag, startPoint x: 972, startPoint y: 578, endPoint x: 967, endPoint y: 783, distance: 205.1
click at [967, 783] on body "Coles SIT ben@usenash.com Toggle Sidebar sandbox Orders Deliveries Providers Na…" at bounding box center [778, 392] width 1555 height 784
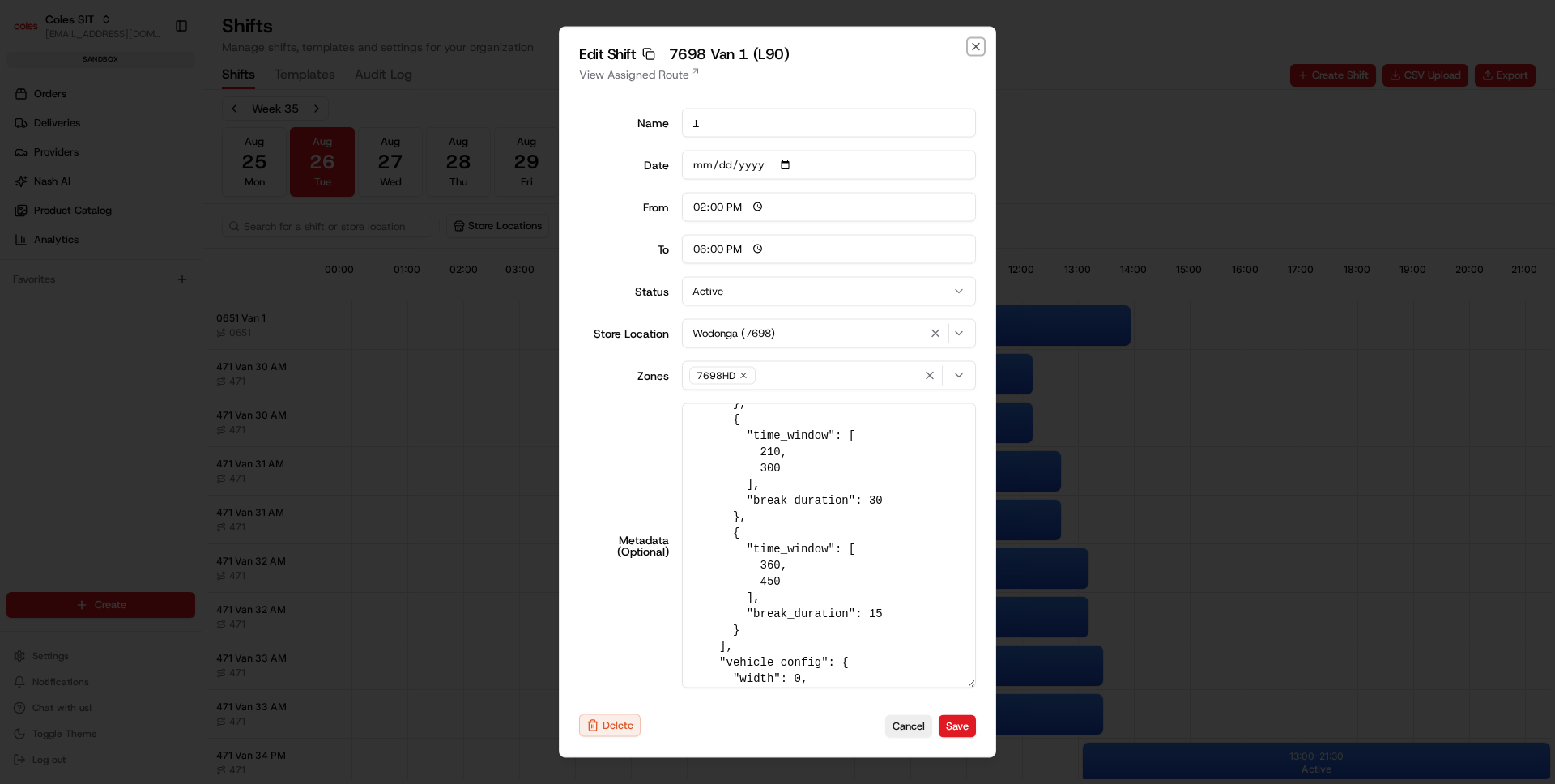
scroll to position [379, 0]
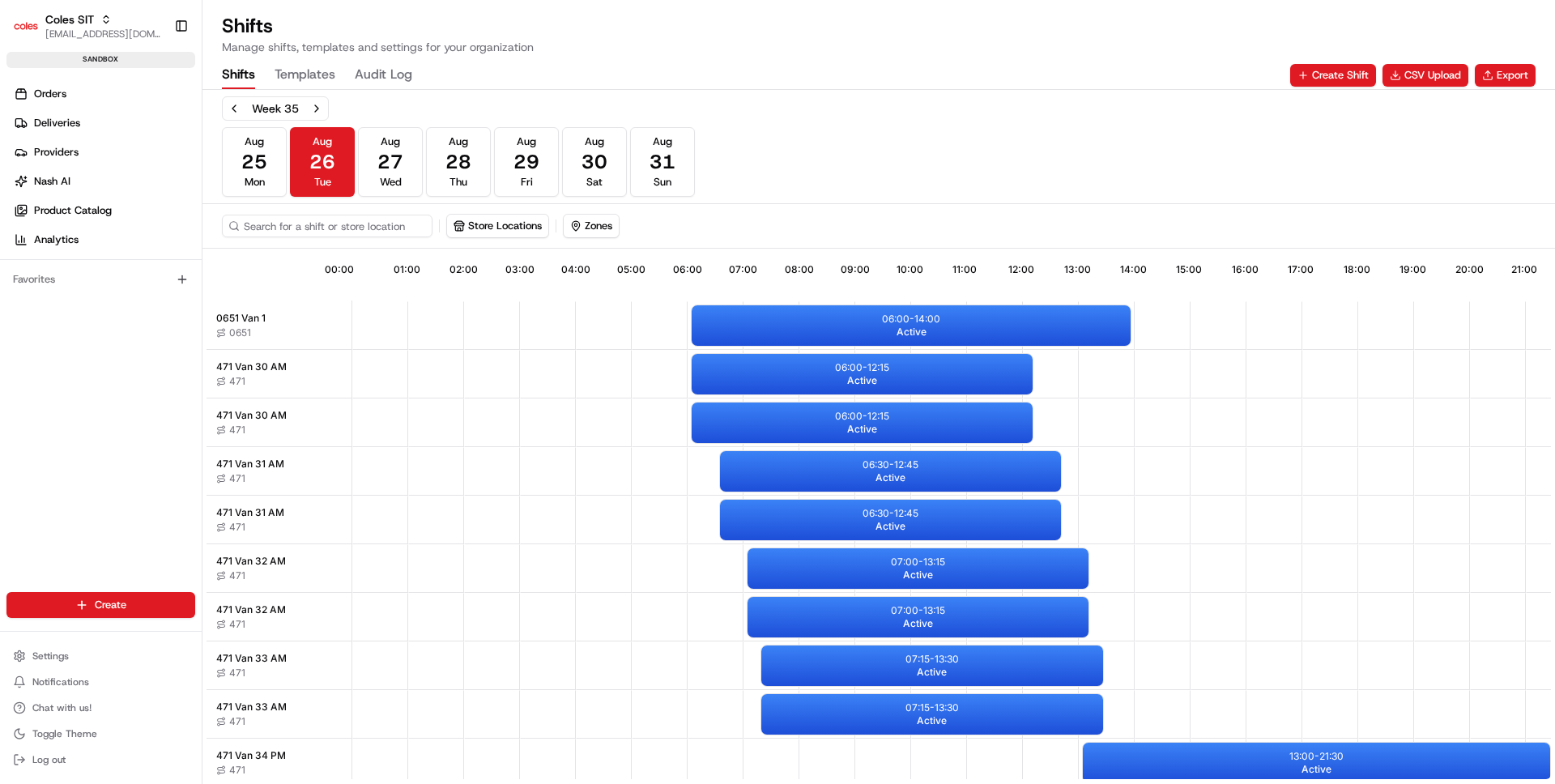
scroll to position [0, 151]
